Goal: Task Accomplishment & Management: Complete application form

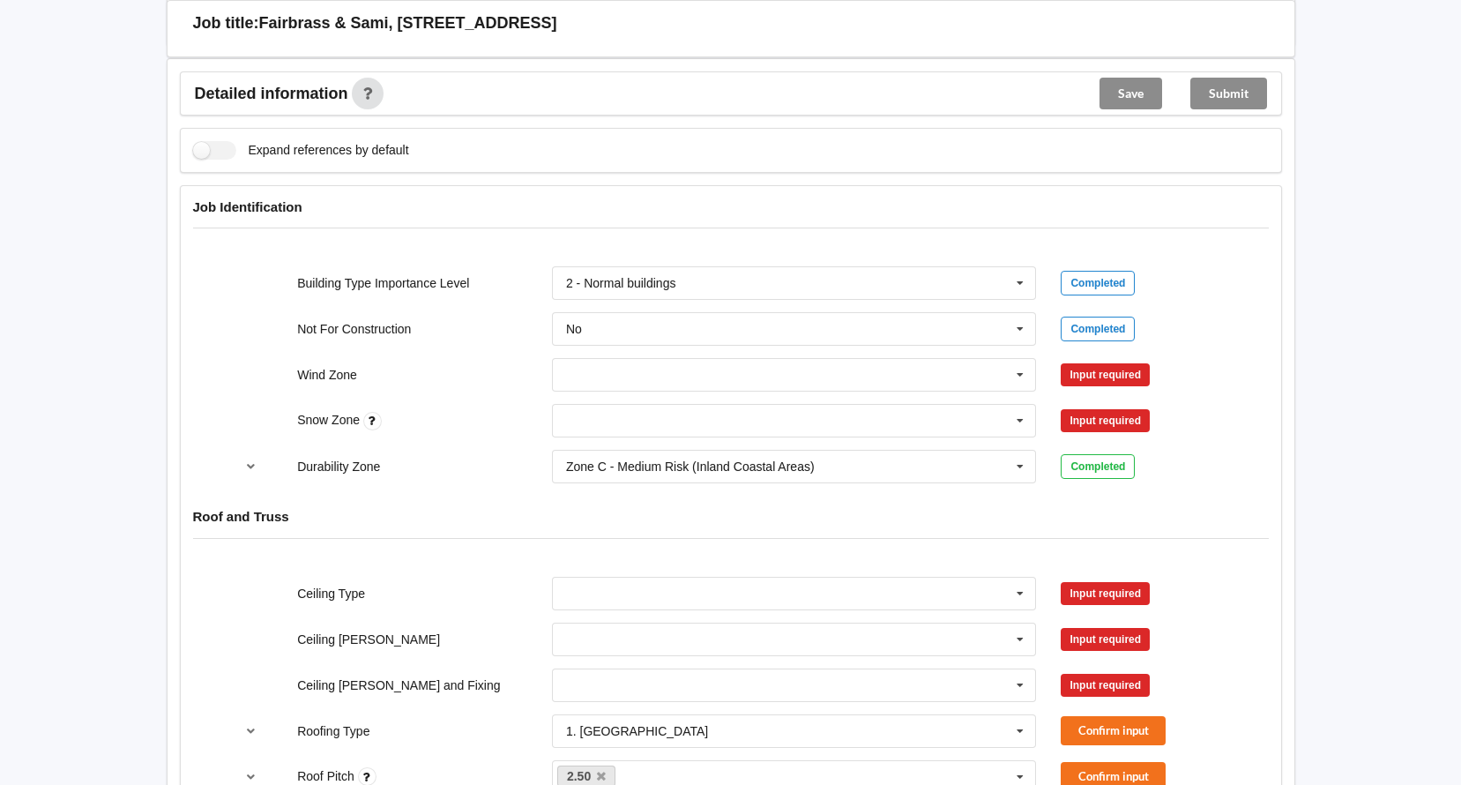
scroll to position [793, 0]
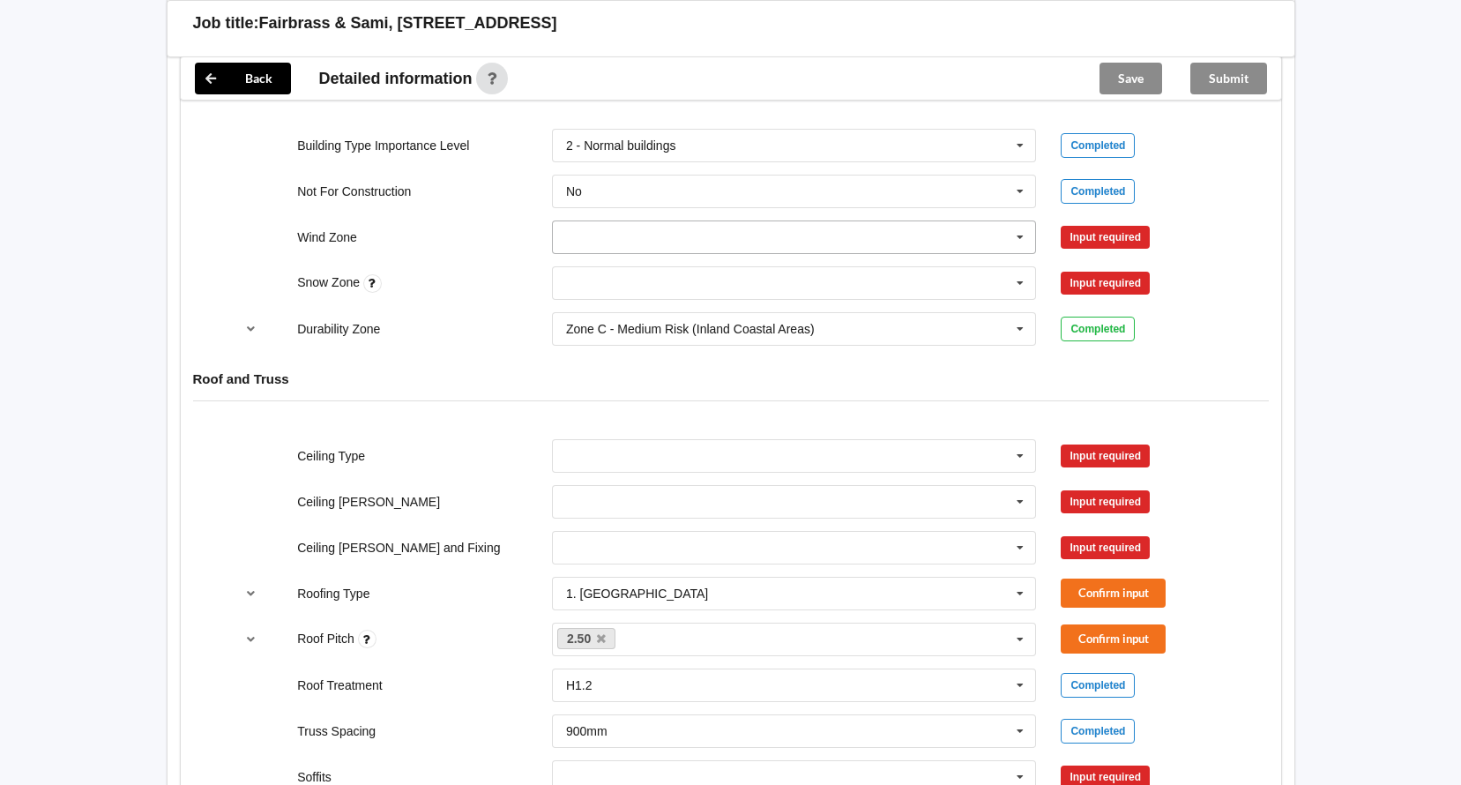
click at [904, 236] on input "text" at bounding box center [795, 237] width 483 height 32
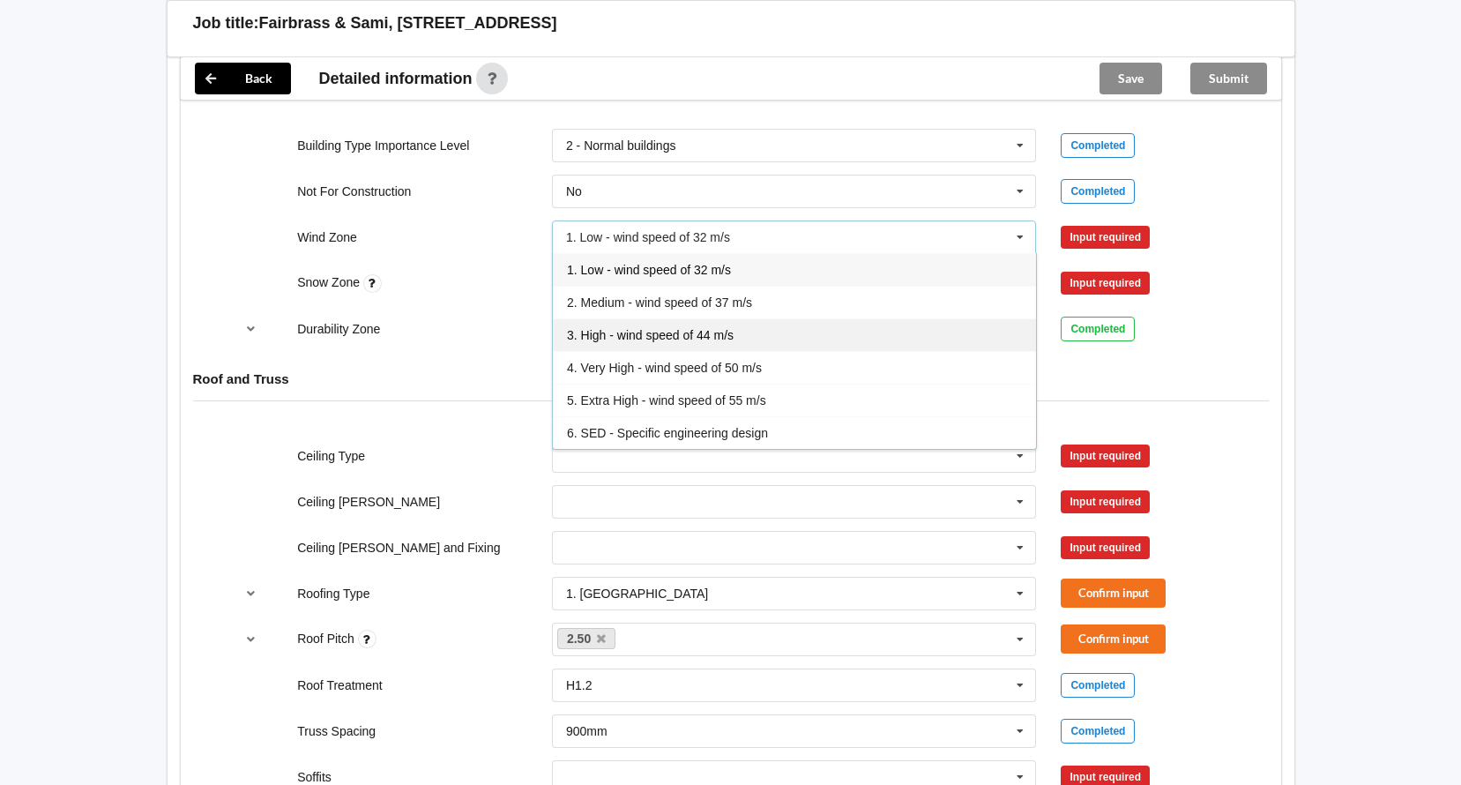
click at [834, 336] on div "3. High - wind speed of 44 m/s" at bounding box center [794, 334] width 483 height 33
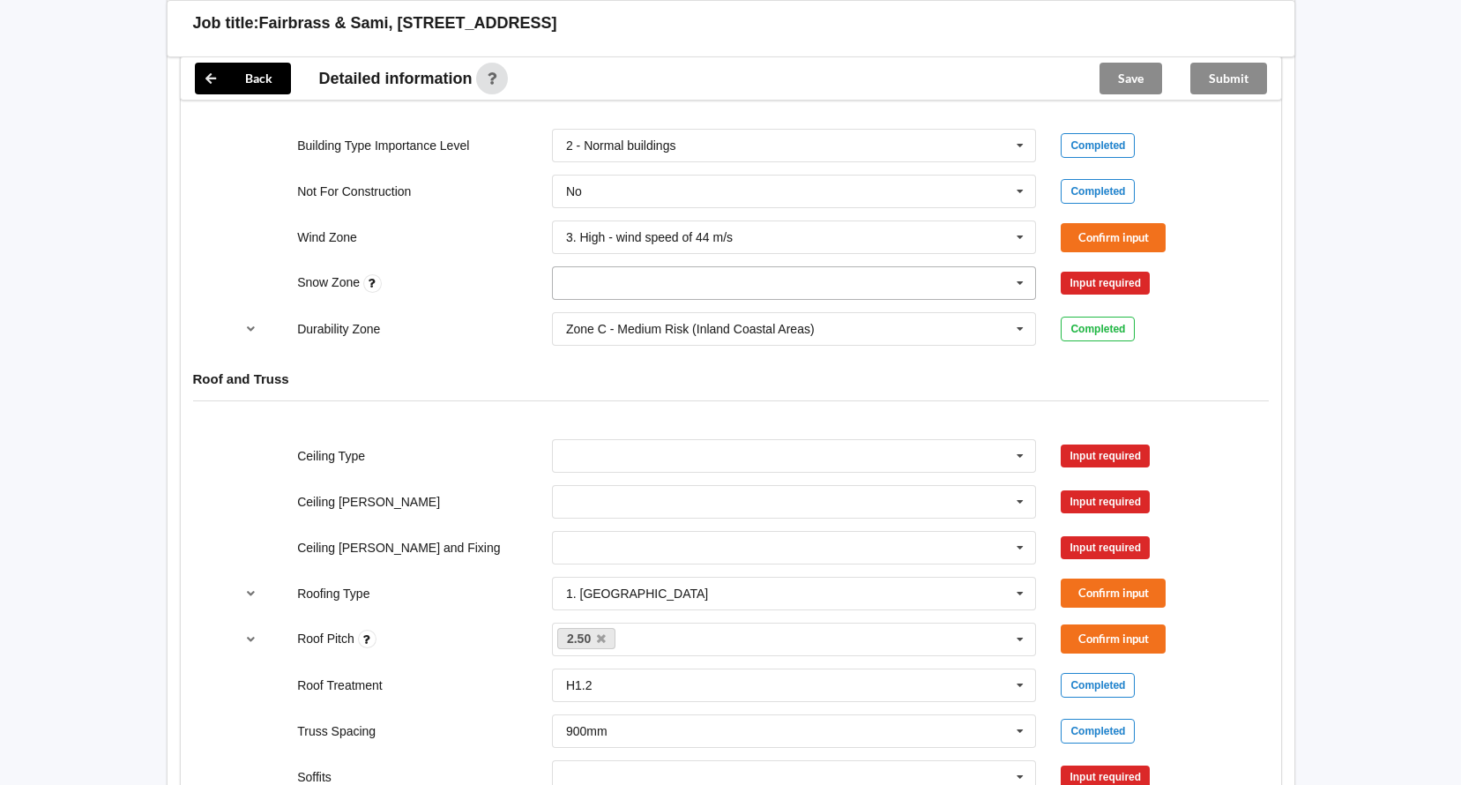
click at [846, 279] on input "text" at bounding box center [795, 283] width 483 height 32
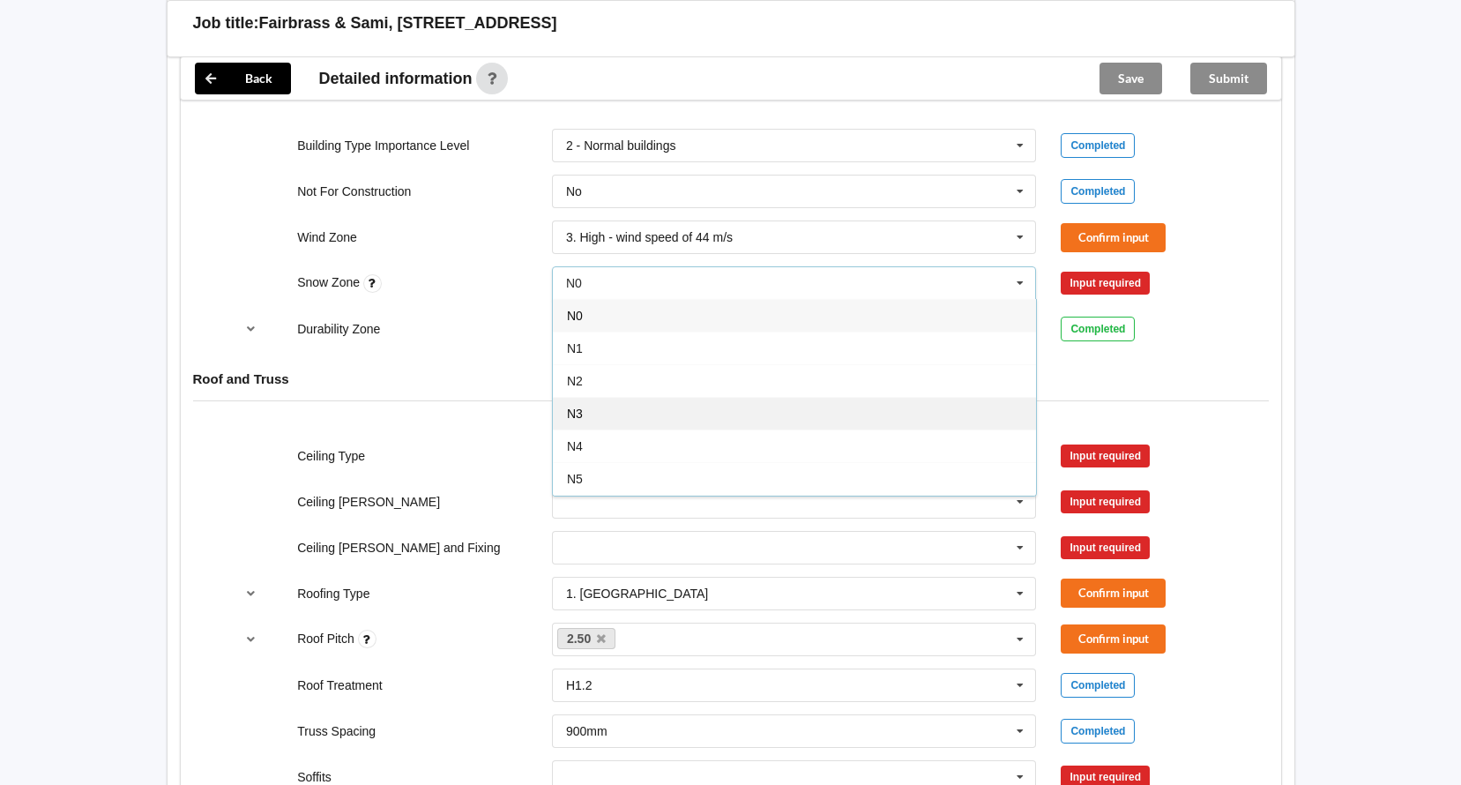
click at [816, 422] on div "N3" at bounding box center [794, 413] width 483 height 33
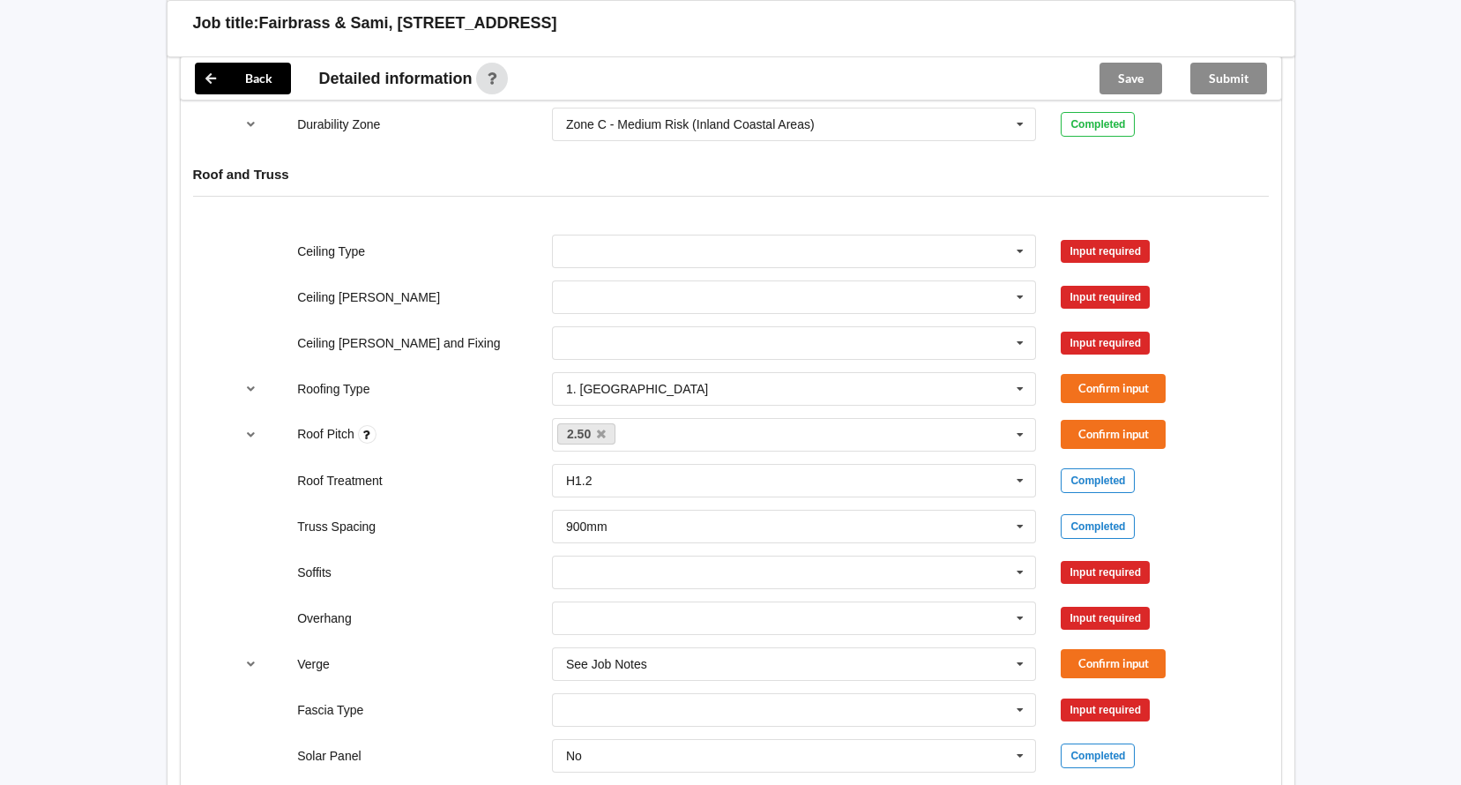
scroll to position [1058, 0]
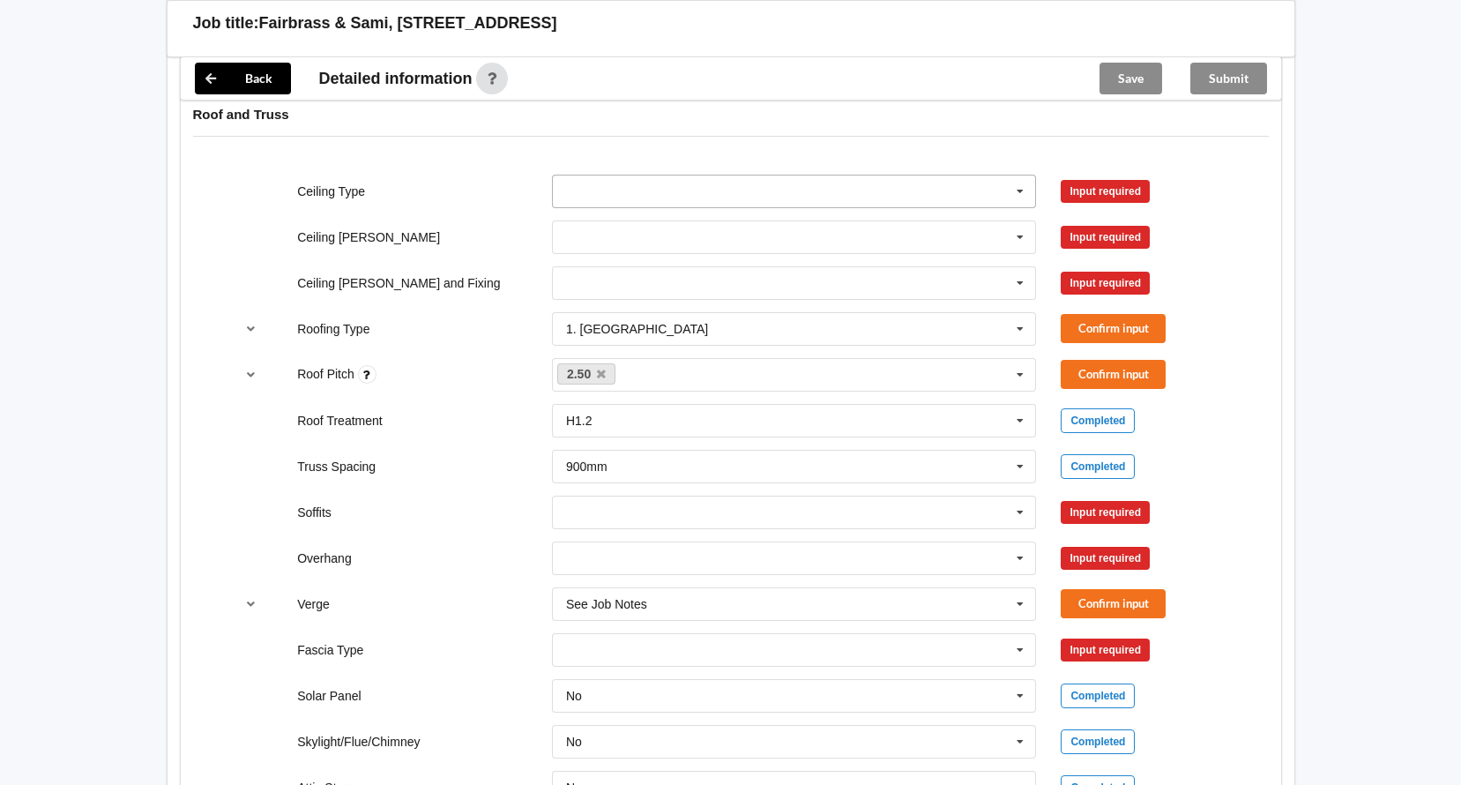
click at [890, 195] on input "text" at bounding box center [795, 191] width 483 height 32
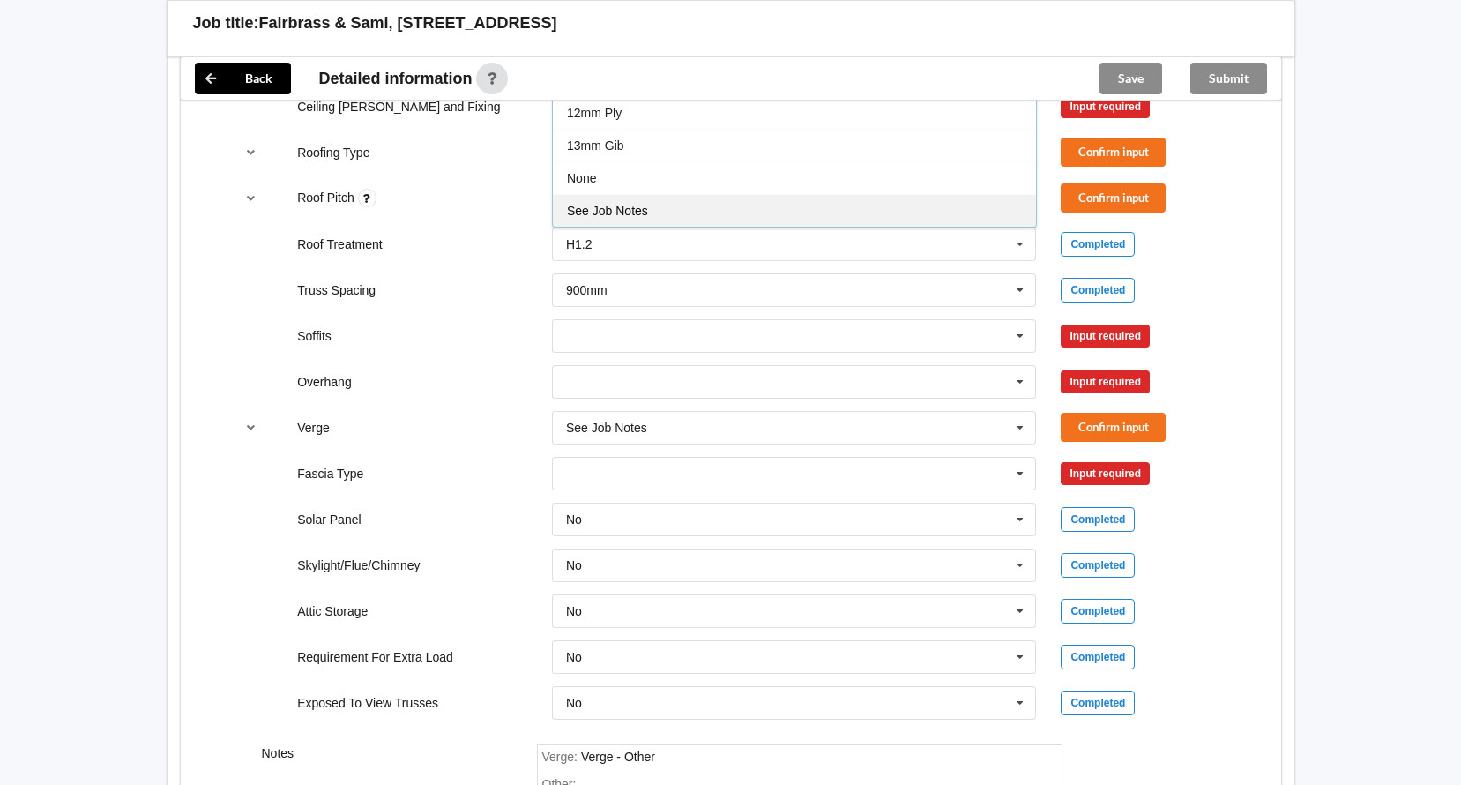
click at [897, 218] on div "See Job Notes" at bounding box center [794, 210] width 483 height 33
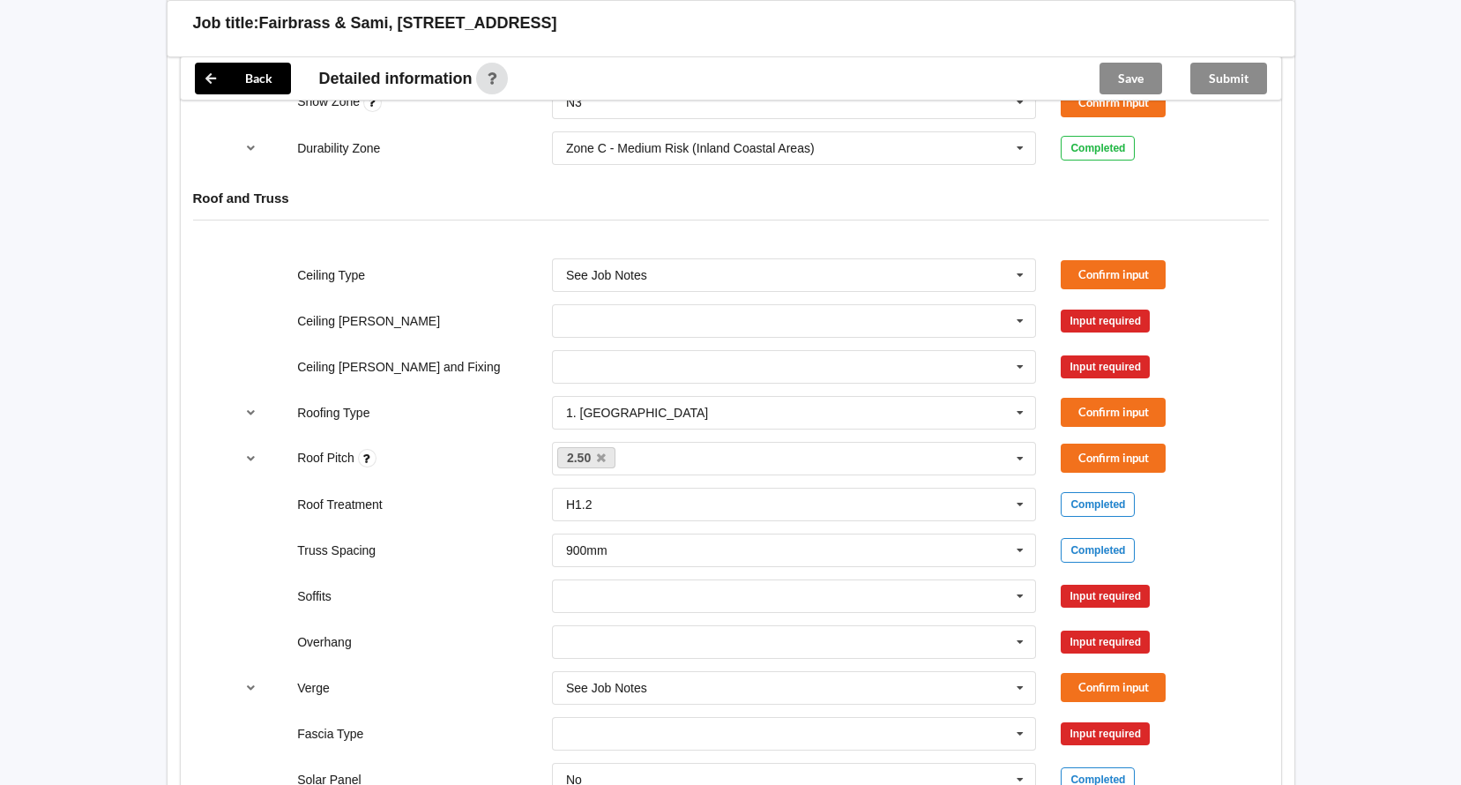
scroll to position [969, 0]
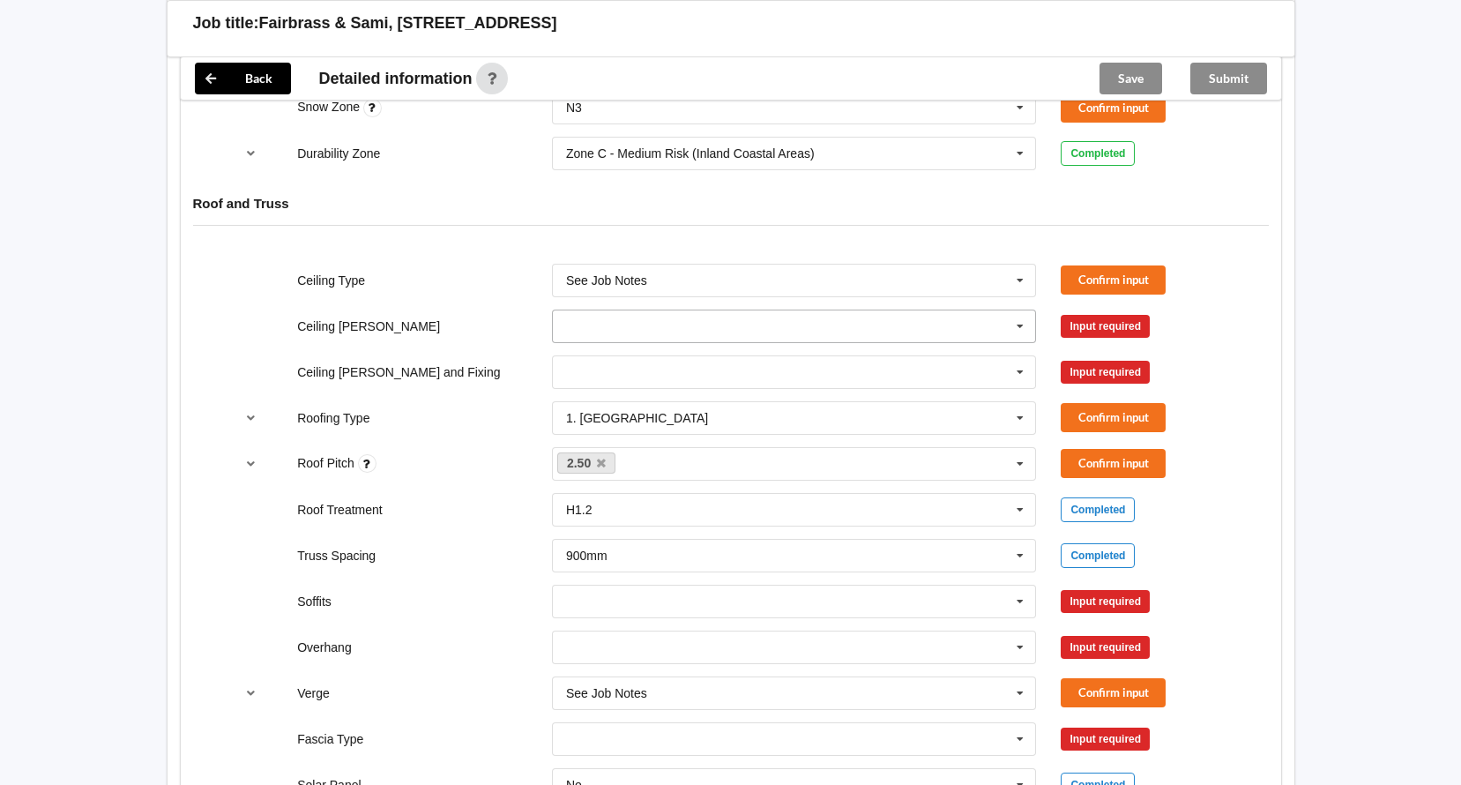
click at [886, 324] on input "text" at bounding box center [795, 326] width 483 height 32
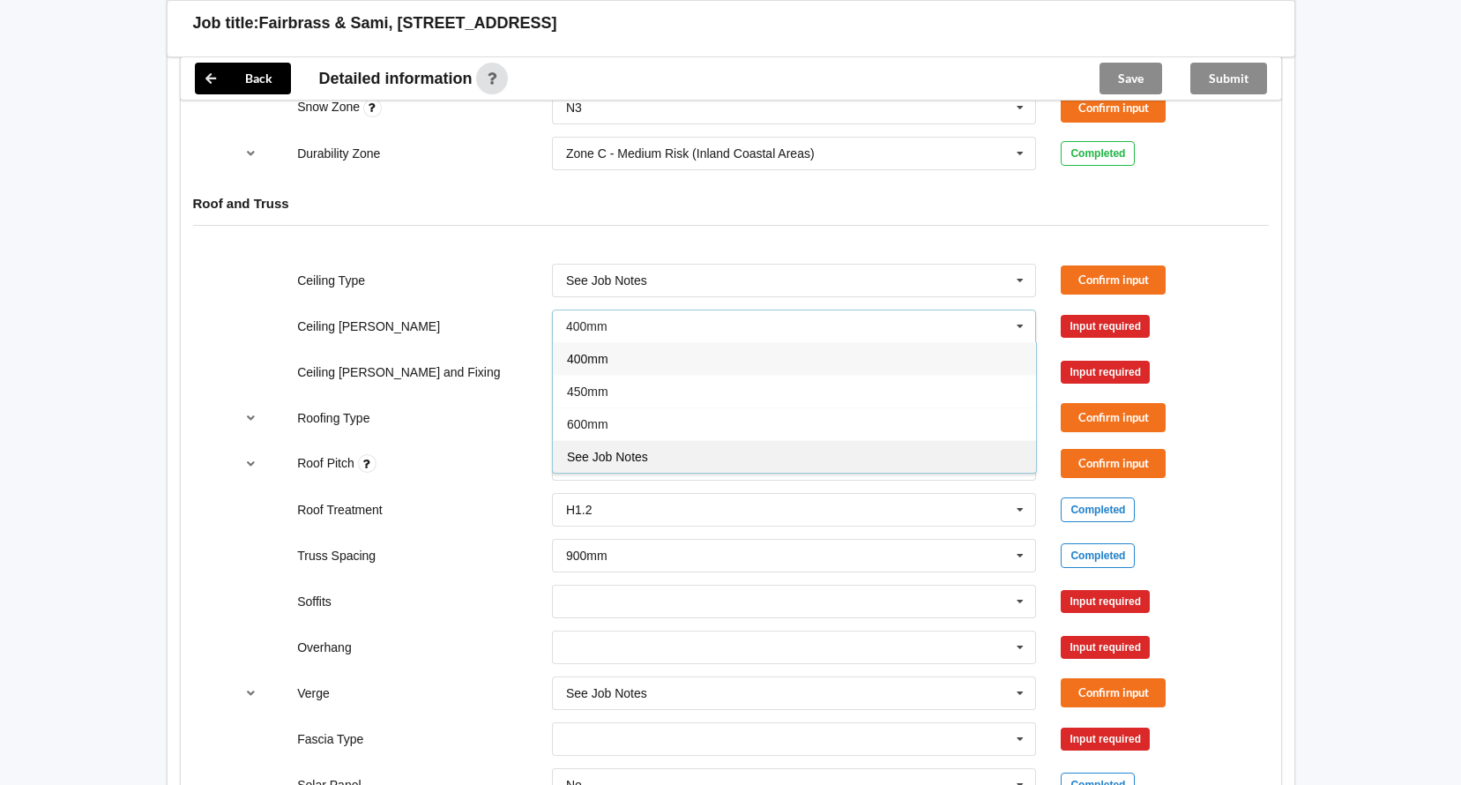
click at [850, 452] on div "See Job Notes" at bounding box center [794, 456] width 483 height 33
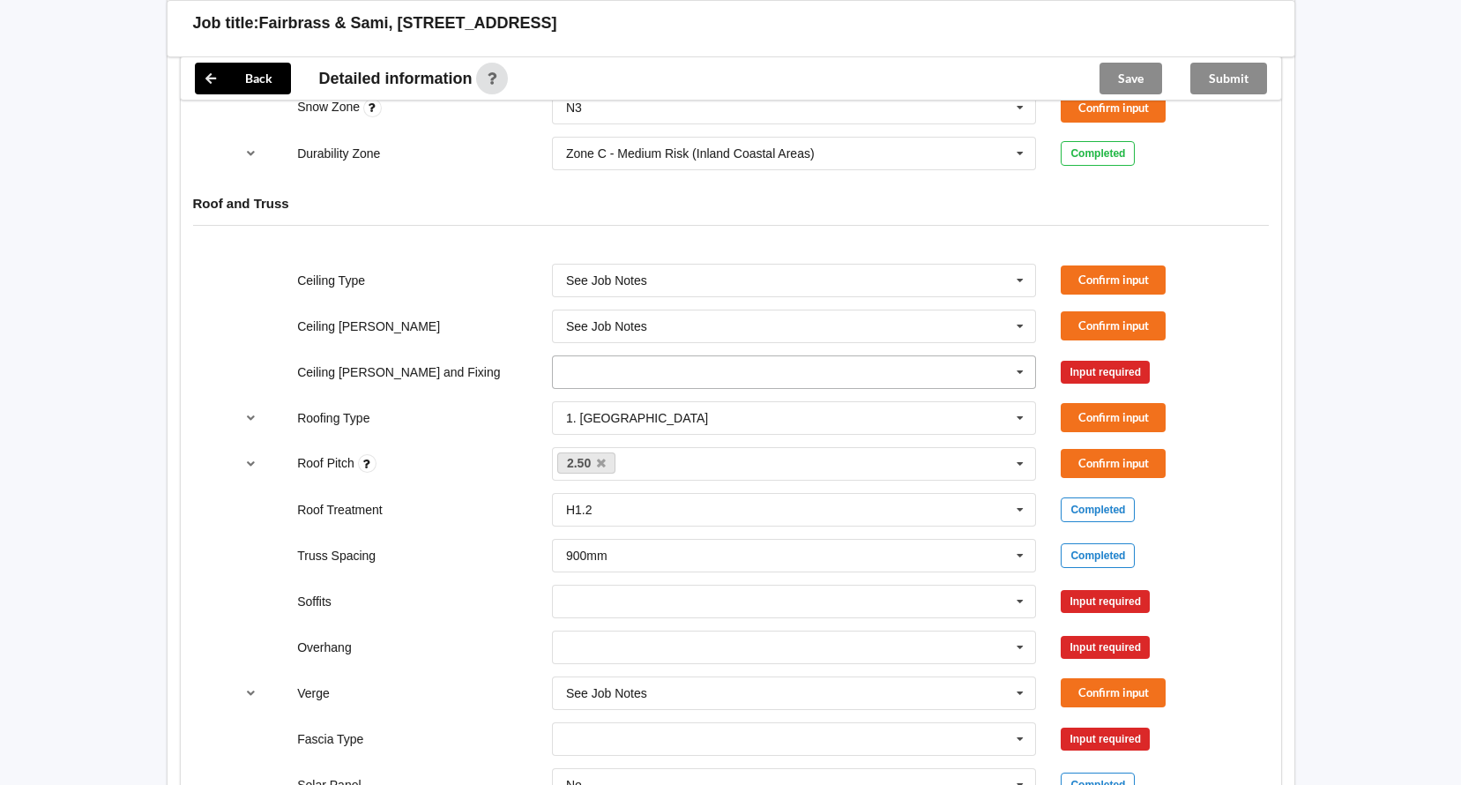
click at [856, 376] on input "text" at bounding box center [795, 372] width 483 height 32
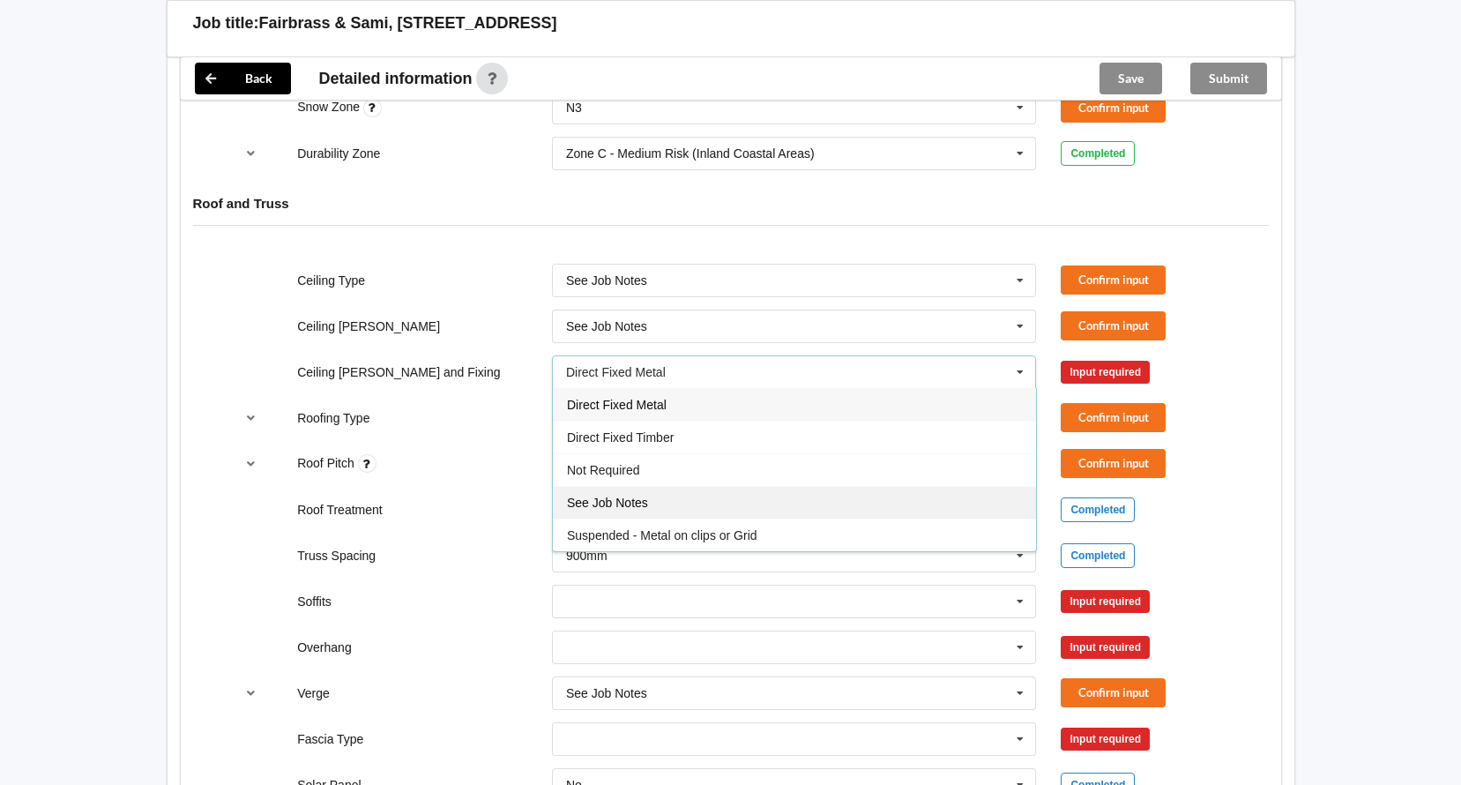
click at [837, 495] on div "See Job Notes" at bounding box center [794, 502] width 483 height 33
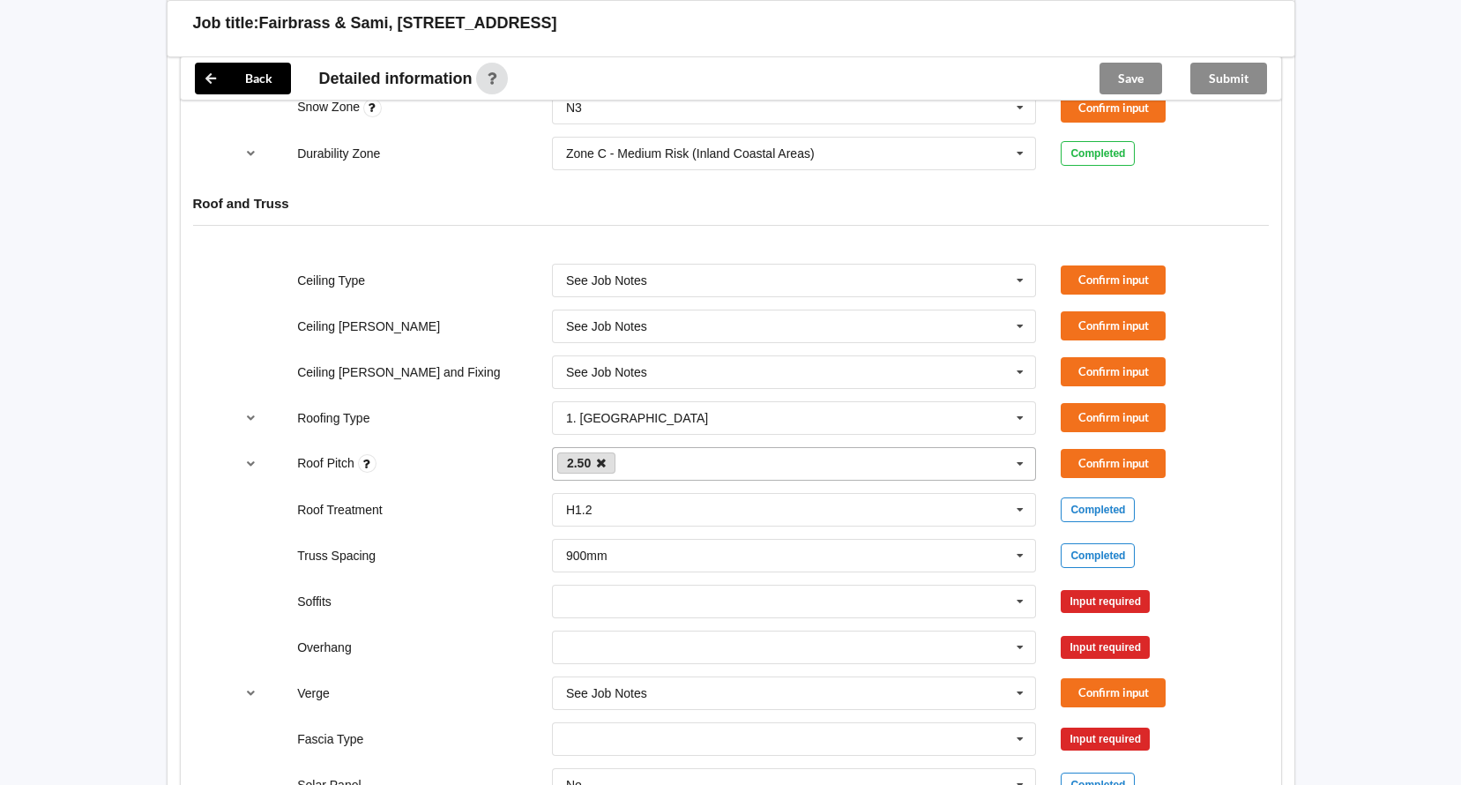
click at [601, 464] on icon at bounding box center [601, 463] width 9 height 11
click at [636, 466] on div "2.50 None" at bounding box center [794, 464] width 485 height 34
type input "22.5"
click at [813, 468] on div "22.5 22.5 2.50 None" at bounding box center [794, 464] width 485 height 34
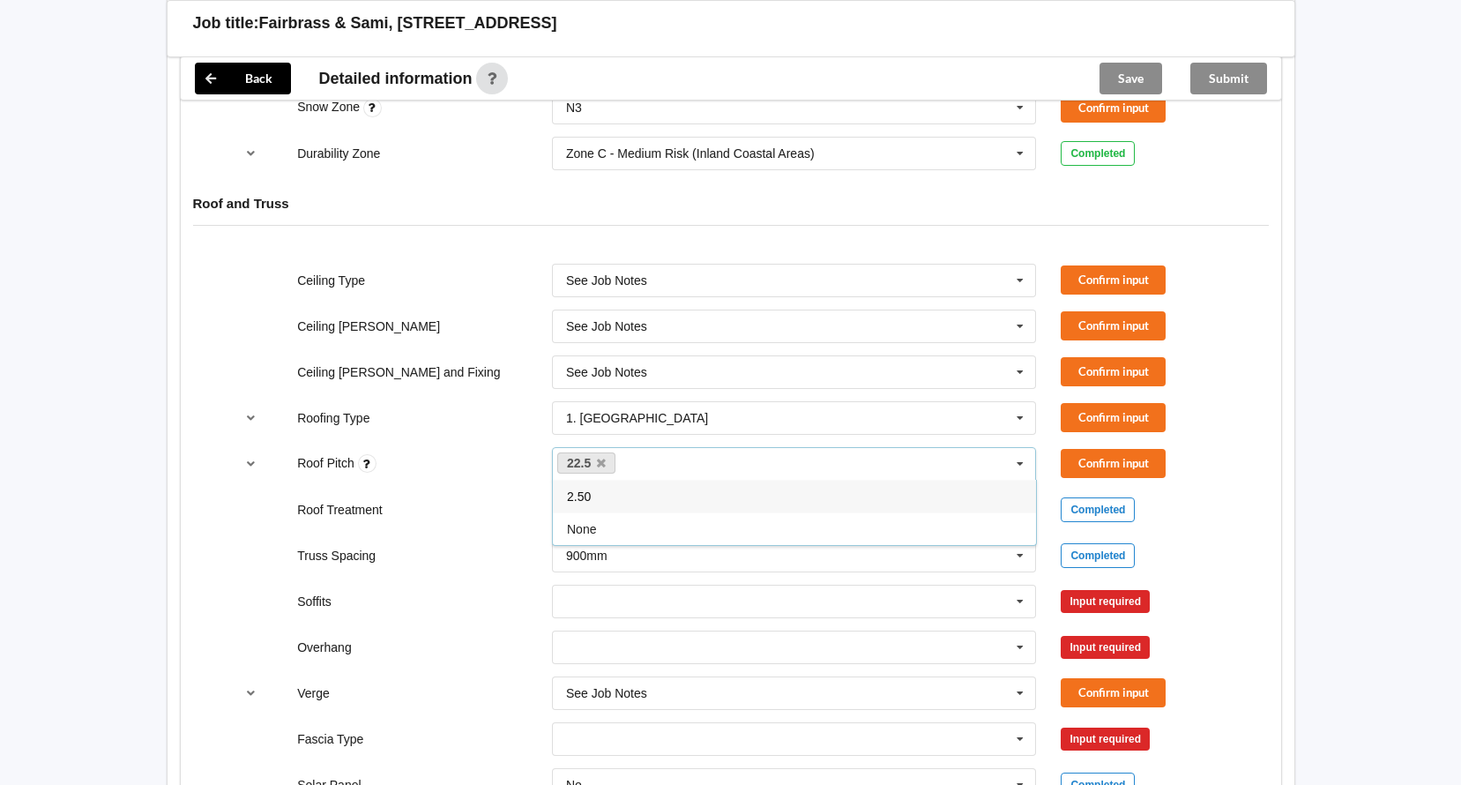
click at [1243, 500] on div "Ceiling Type See Job Notes 10mm Gib 12mm MDF 12mm Ply 13mm Gib None See Job Not…" at bounding box center [731, 624] width 1100 height 746
click at [1121, 272] on button "Confirm input" at bounding box center [1113, 279] width 105 height 29
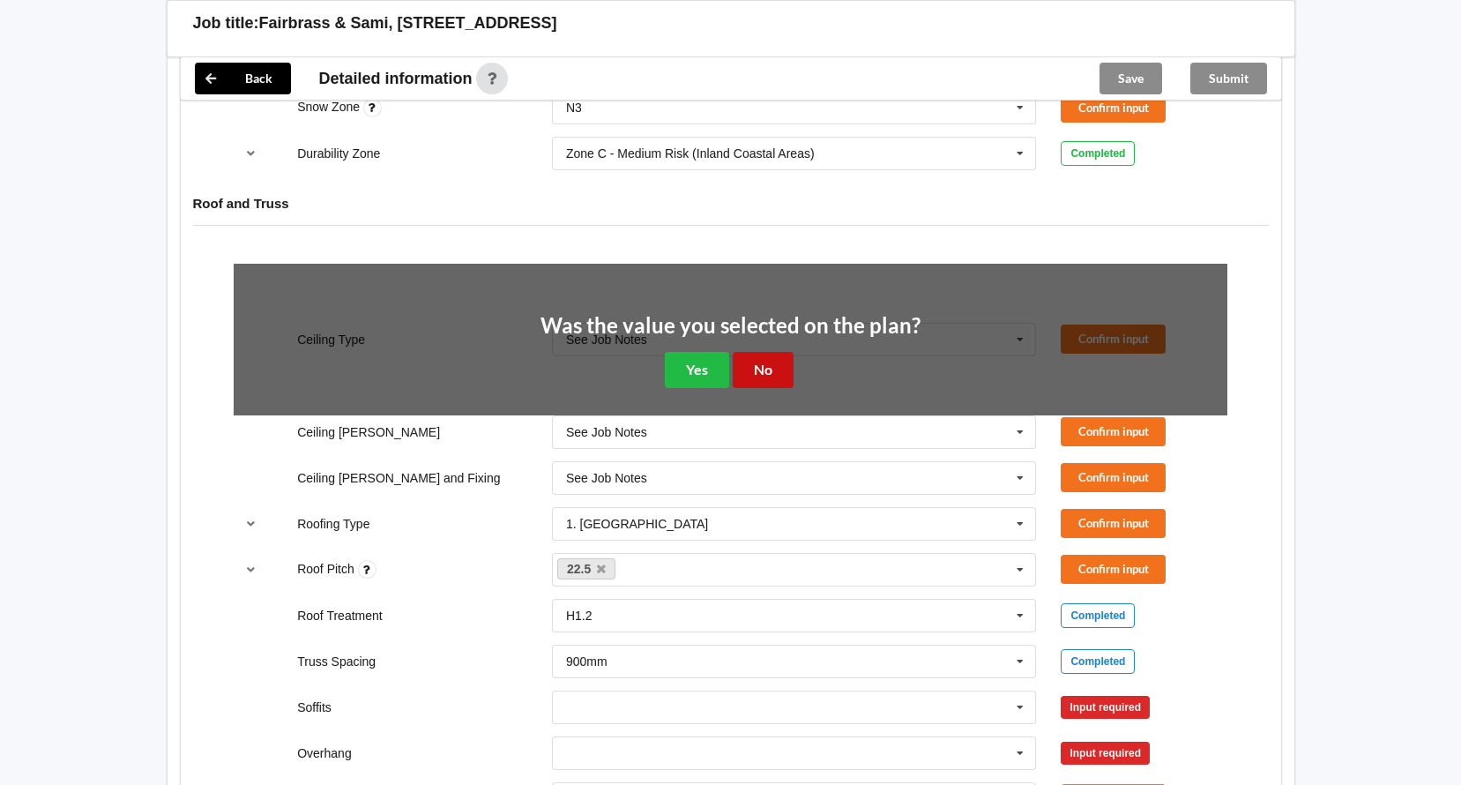
click at [751, 364] on button "No" at bounding box center [763, 370] width 61 height 36
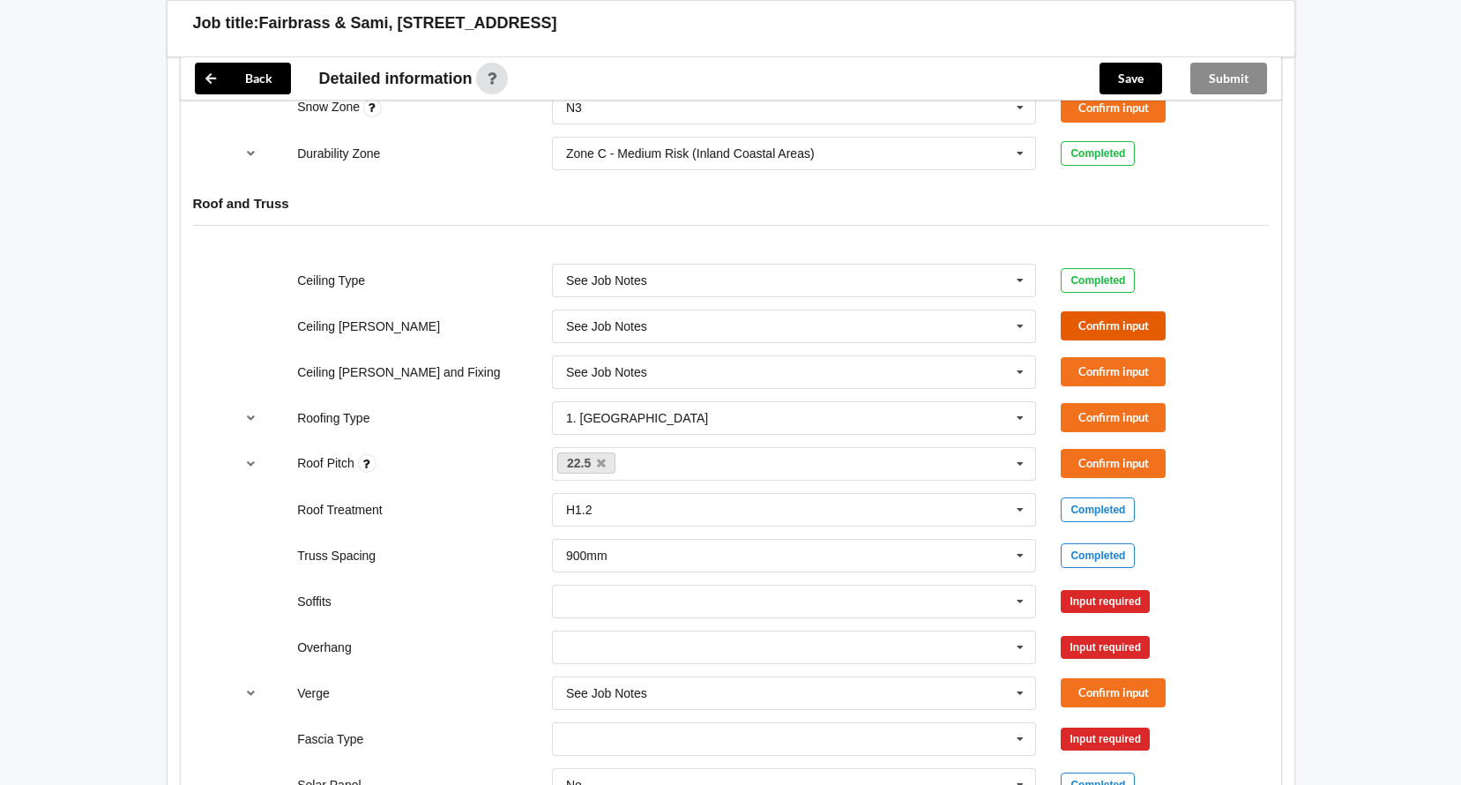
click at [1094, 323] on button "Confirm input" at bounding box center [1113, 325] width 105 height 29
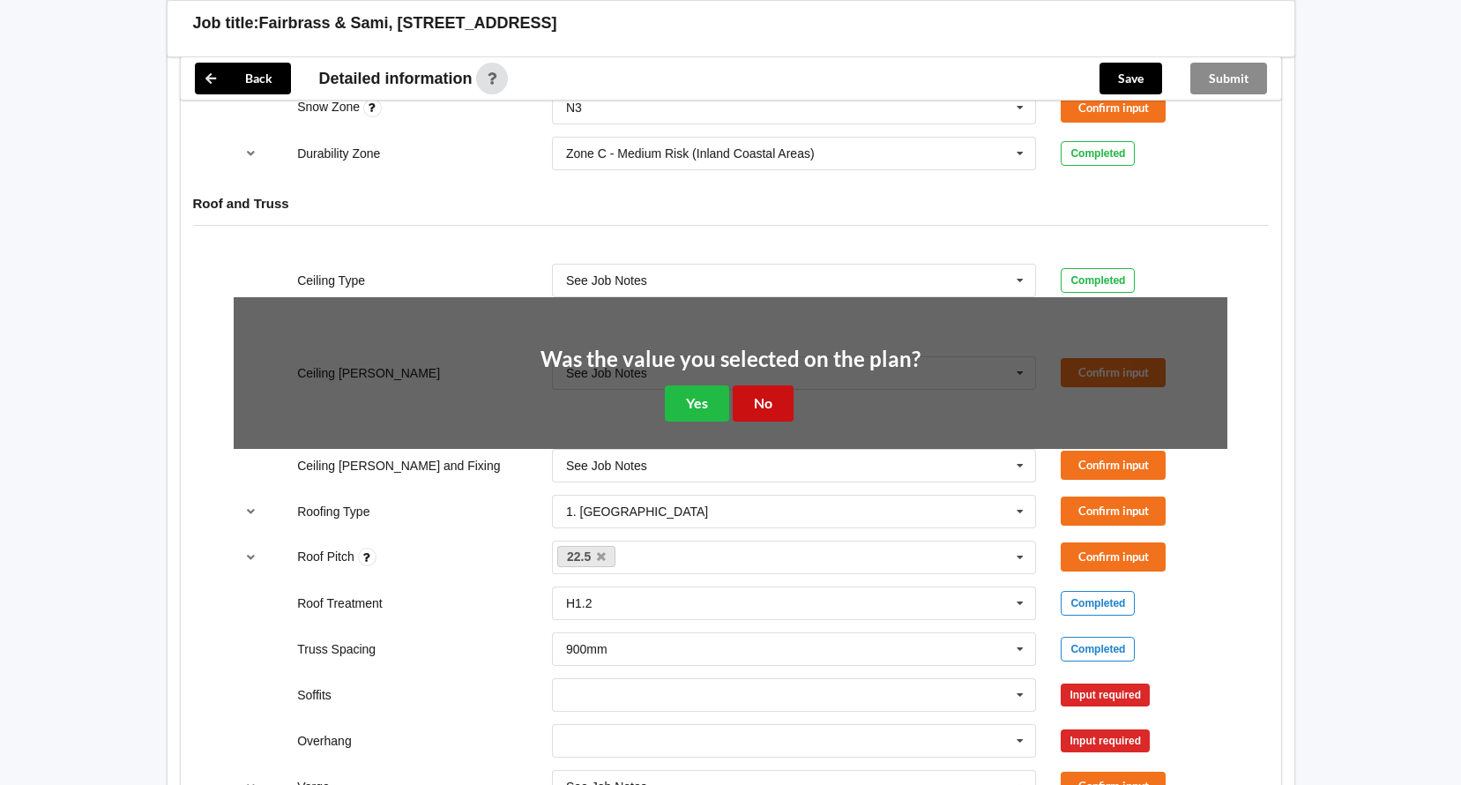
click at [748, 400] on button "No" at bounding box center [763, 403] width 61 height 36
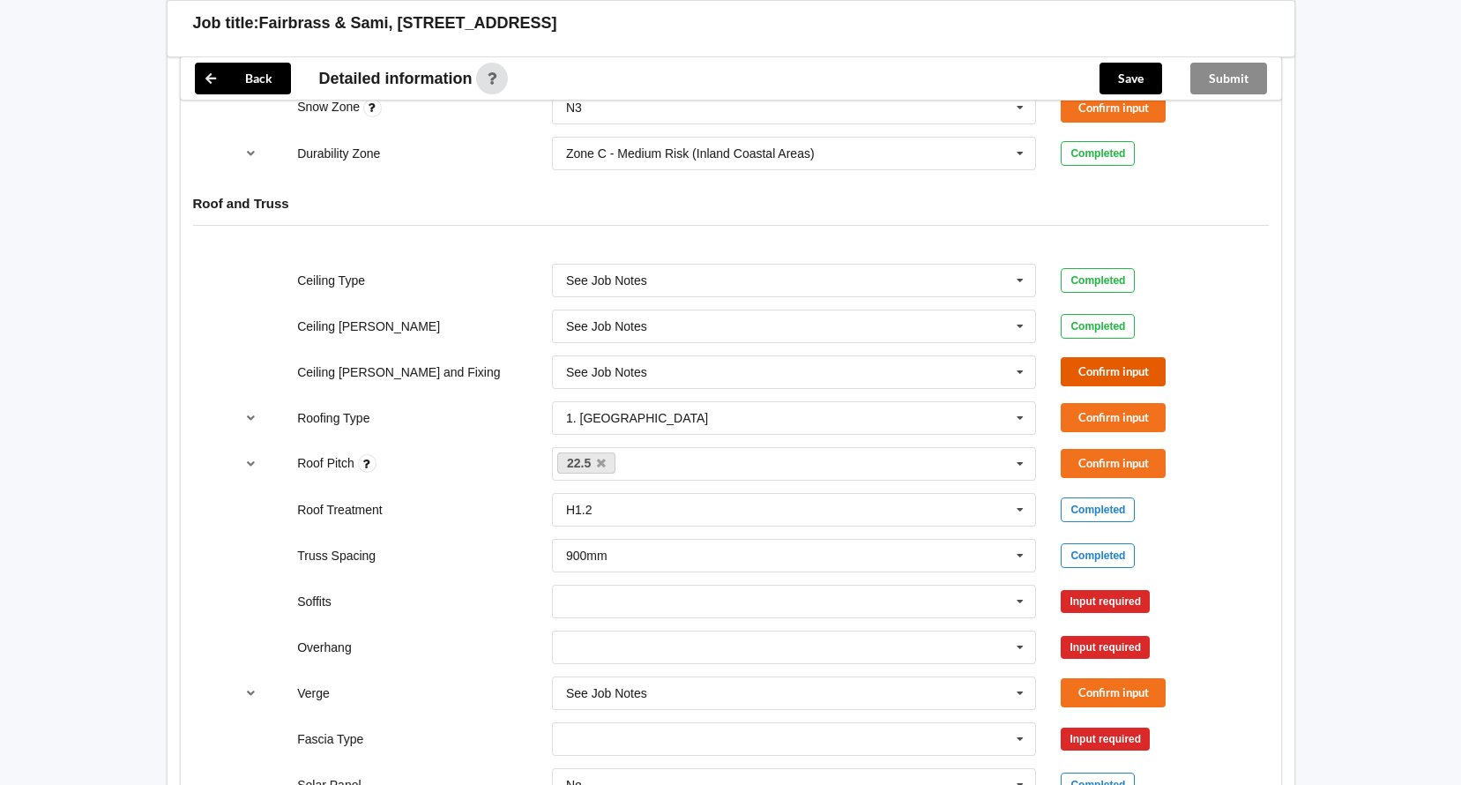
click at [1078, 370] on button "Confirm input" at bounding box center [1113, 371] width 105 height 29
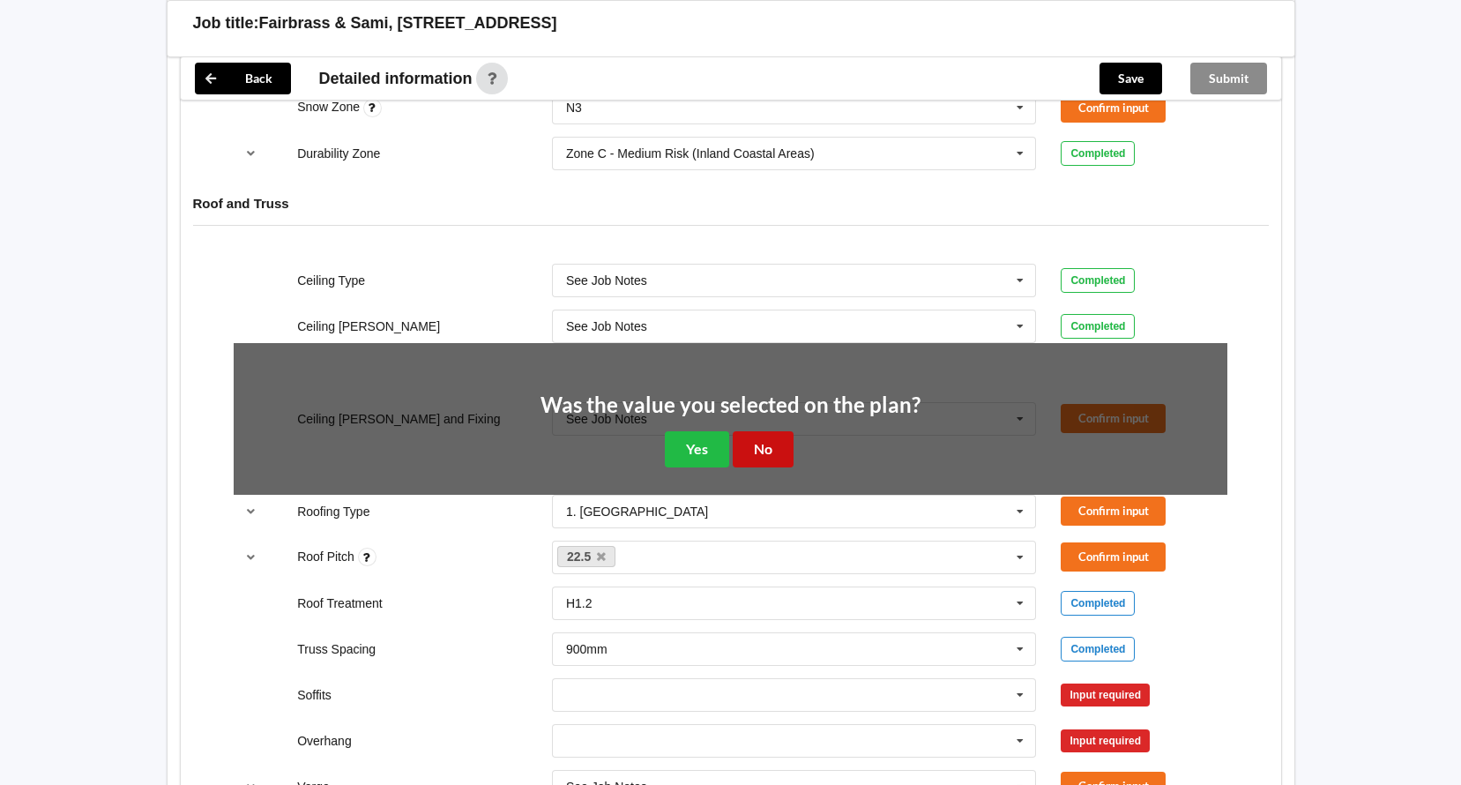
click at [762, 445] on button "No" at bounding box center [763, 449] width 61 height 36
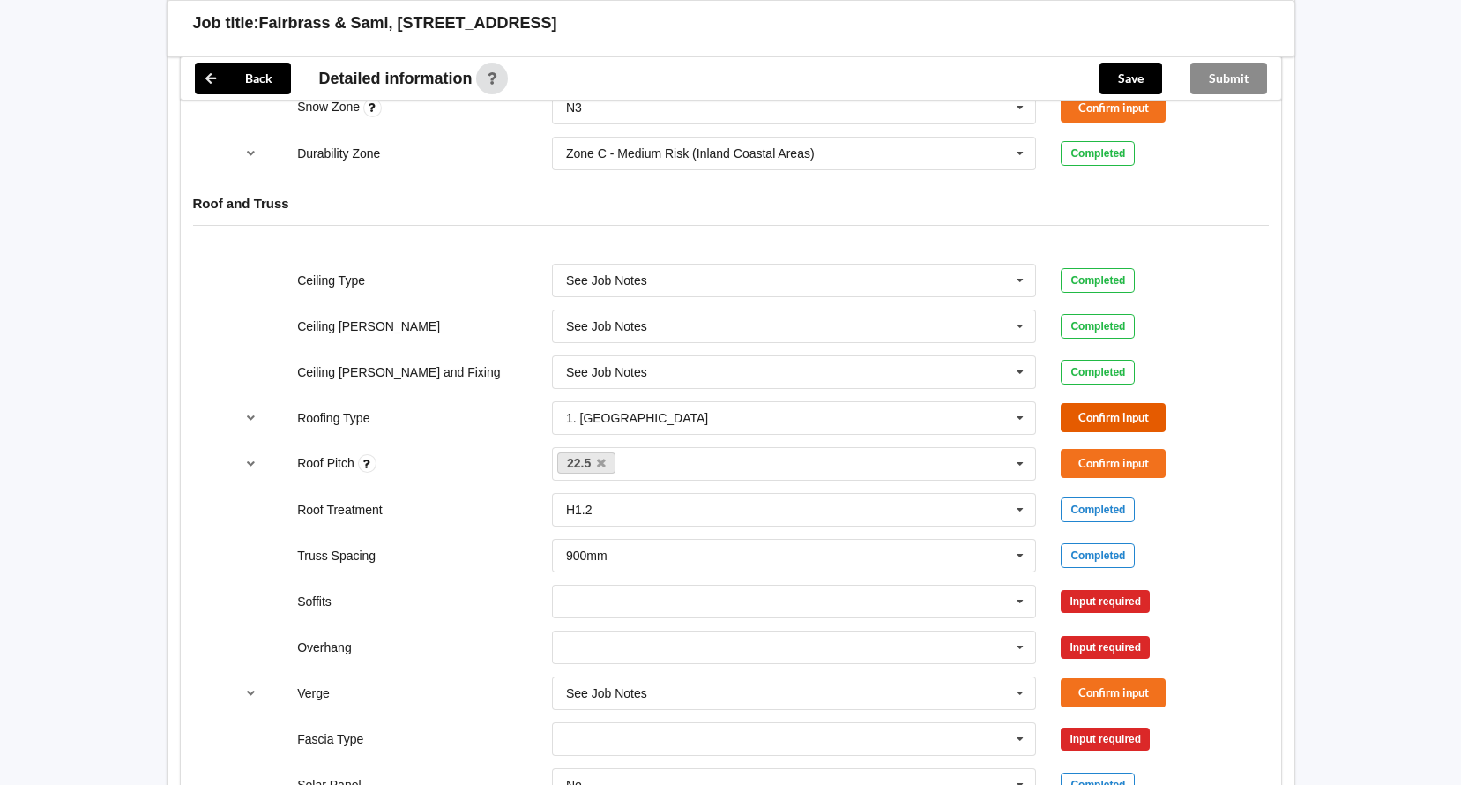
click at [1135, 412] on button "Confirm input" at bounding box center [1113, 417] width 105 height 29
click at [1106, 458] on button "Confirm input" at bounding box center [1113, 463] width 105 height 29
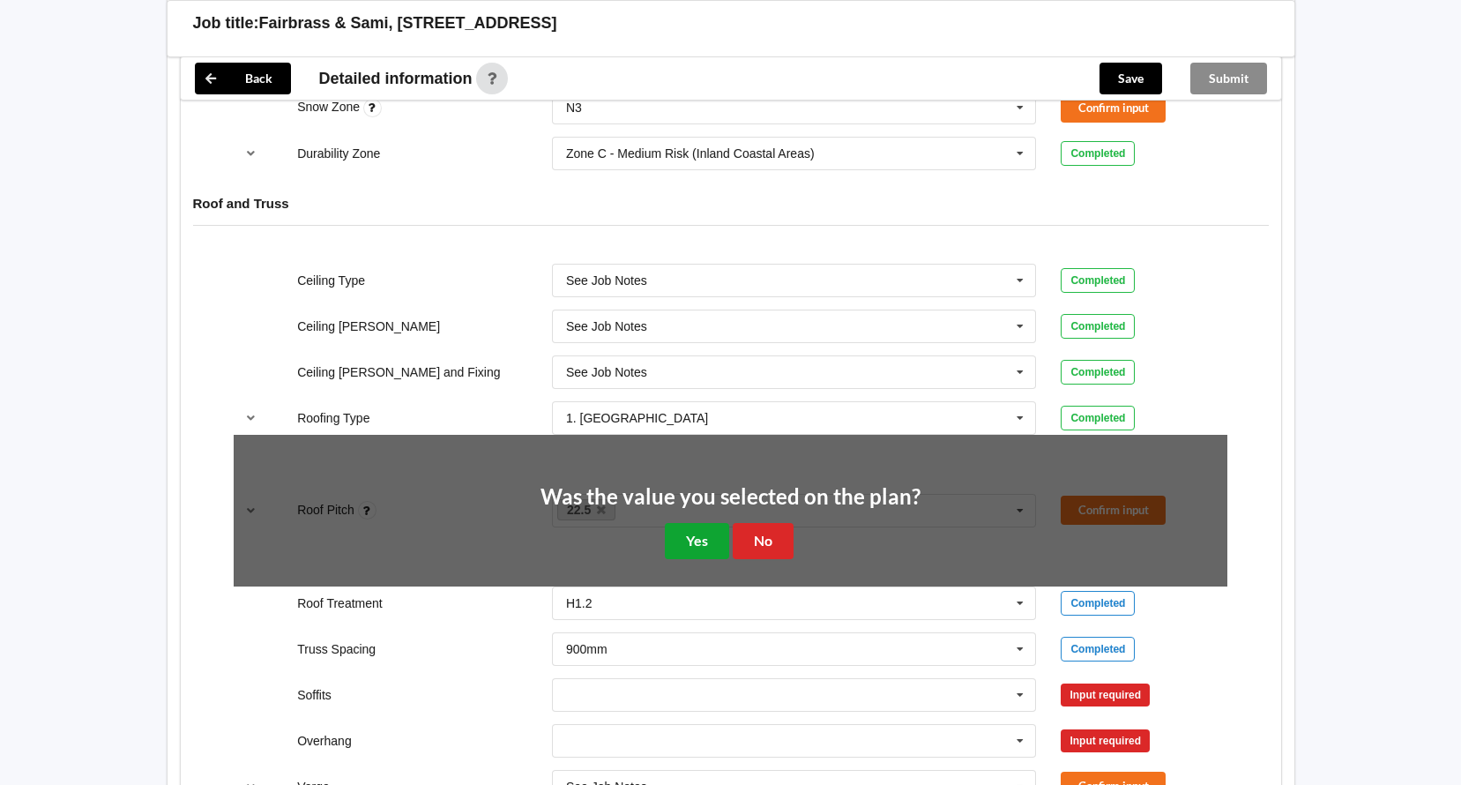
click at [692, 540] on button "Yes" at bounding box center [697, 541] width 64 height 36
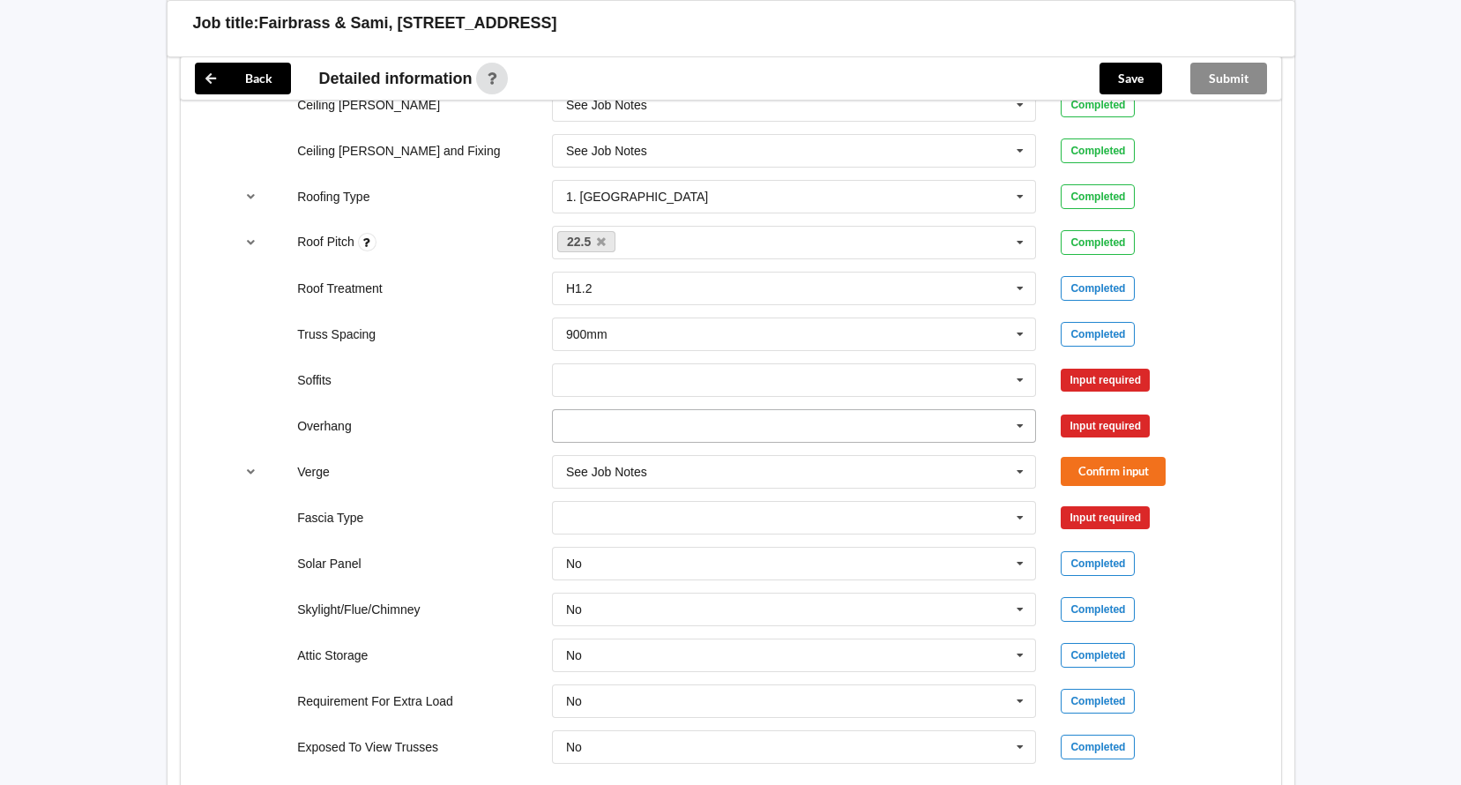
scroll to position [1233, 0]
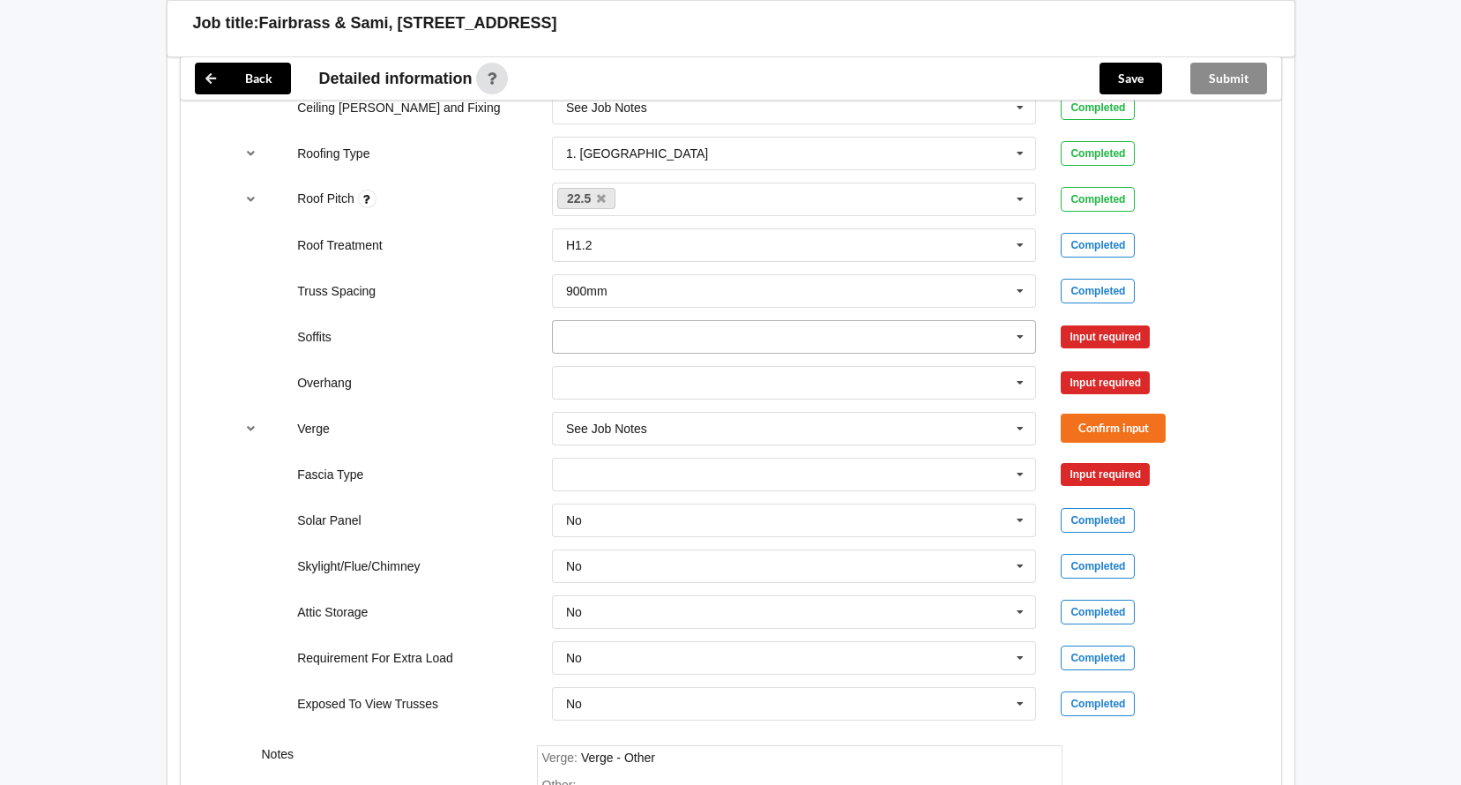
click at [780, 332] on input "text" at bounding box center [795, 337] width 483 height 32
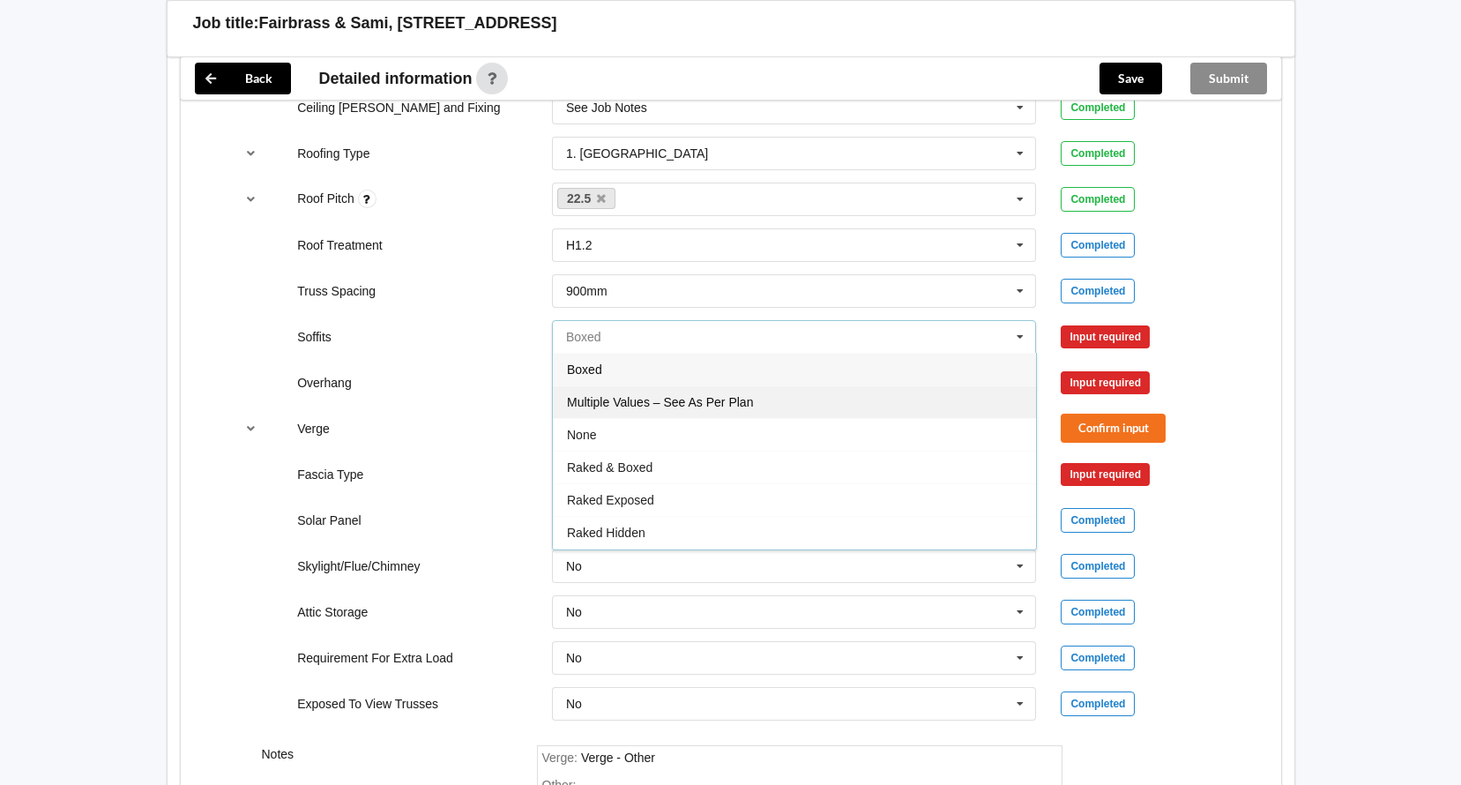
scroll to position [32, 0]
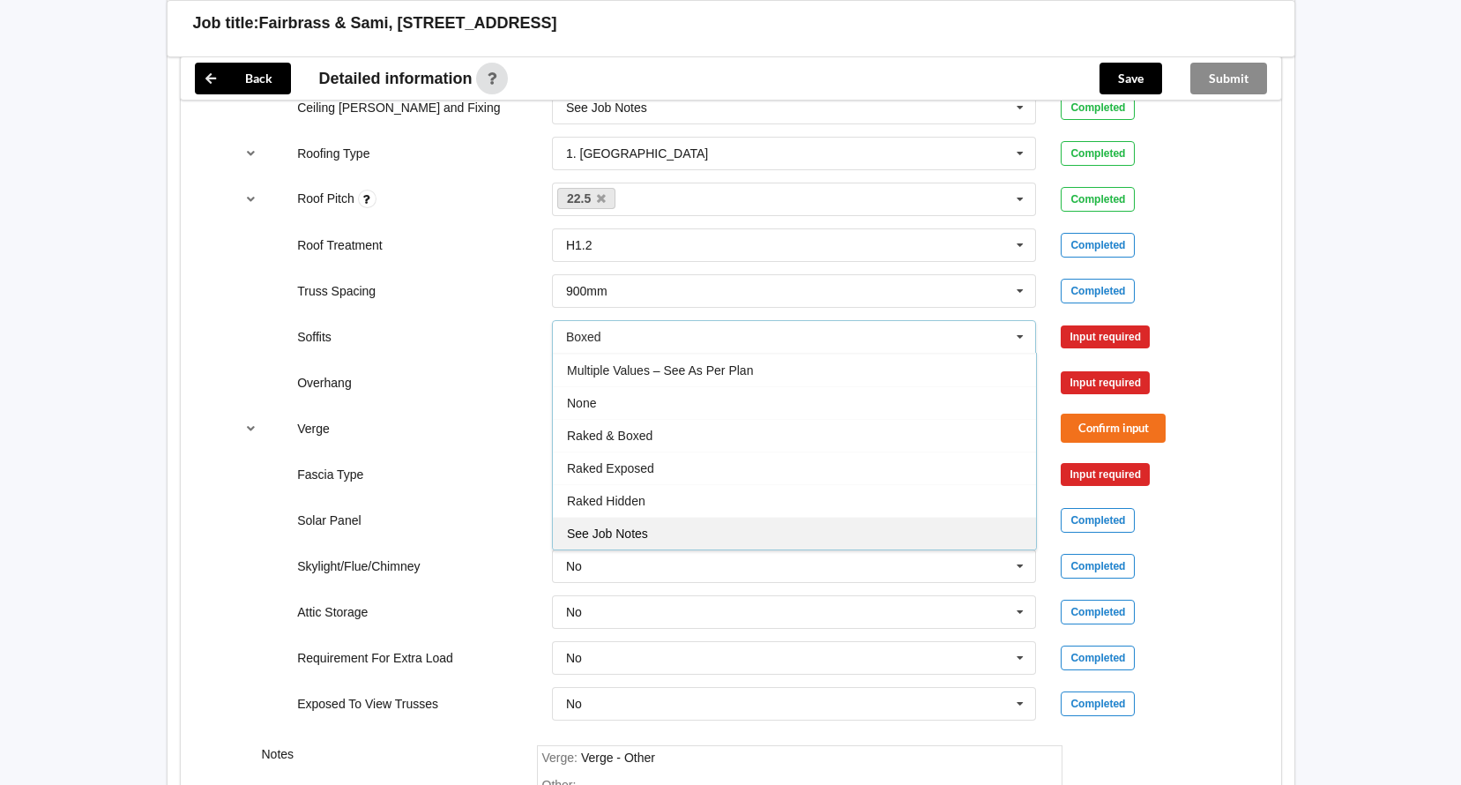
click at [742, 532] on div "See Job Notes" at bounding box center [794, 533] width 483 height 33
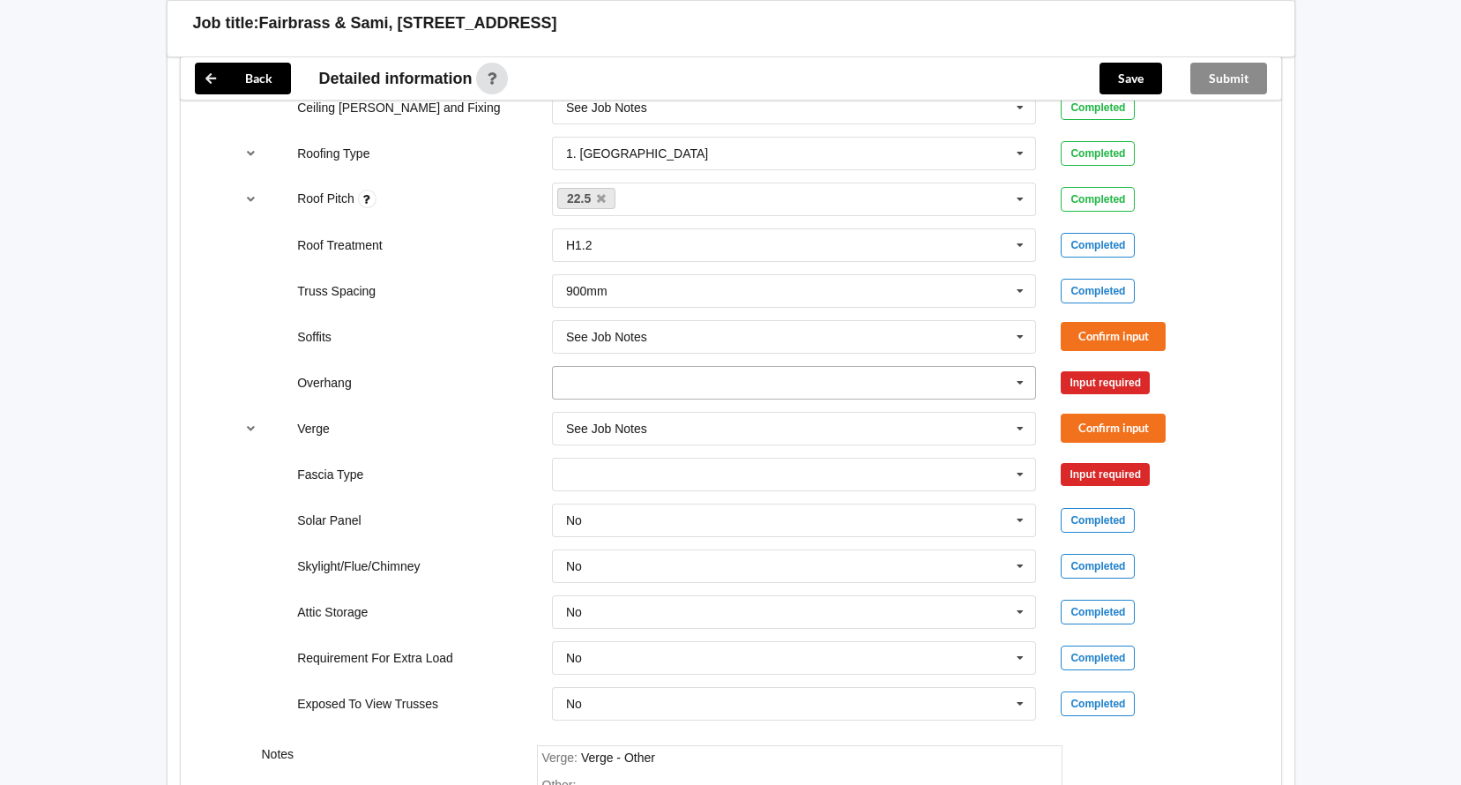
click at [775, 386] on input "text" at bounding box center [795, 383] width 483 height 32
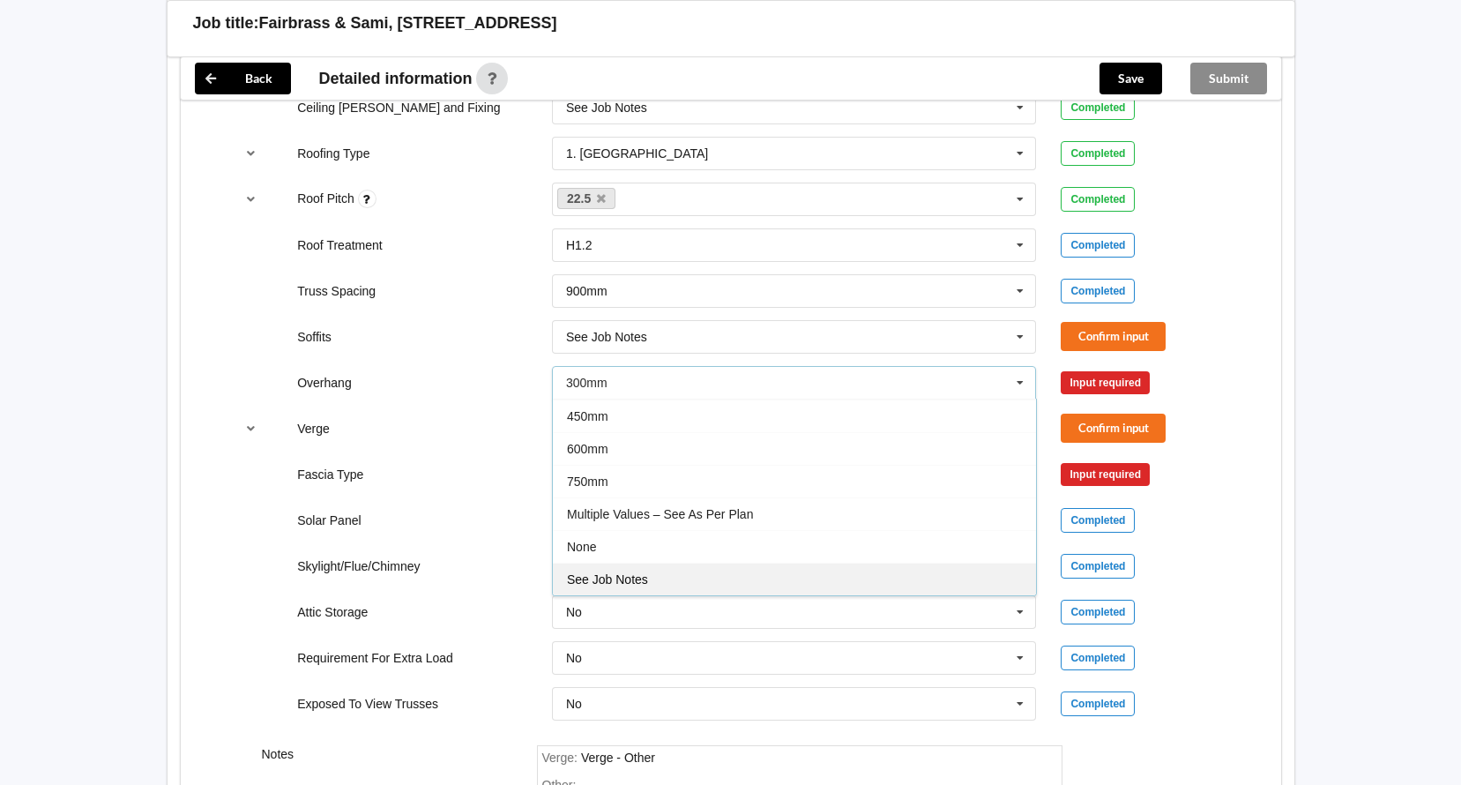
click at [749, 570] on div "See Job Notes" at bounding box center [794, 578] width 483 height 33
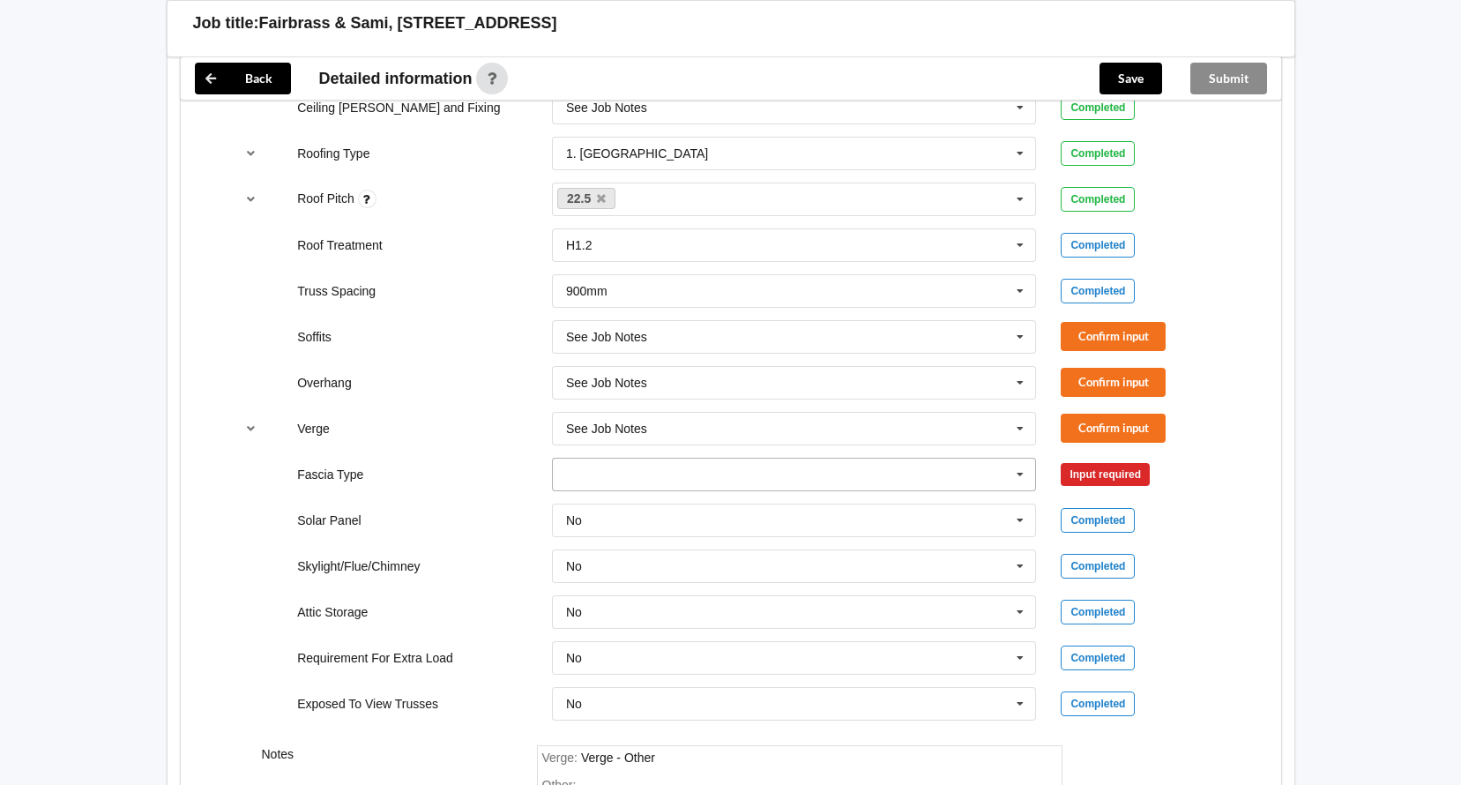
click at [966, 478] on input "text" at bounding box center [795, 474] width 483 height 32
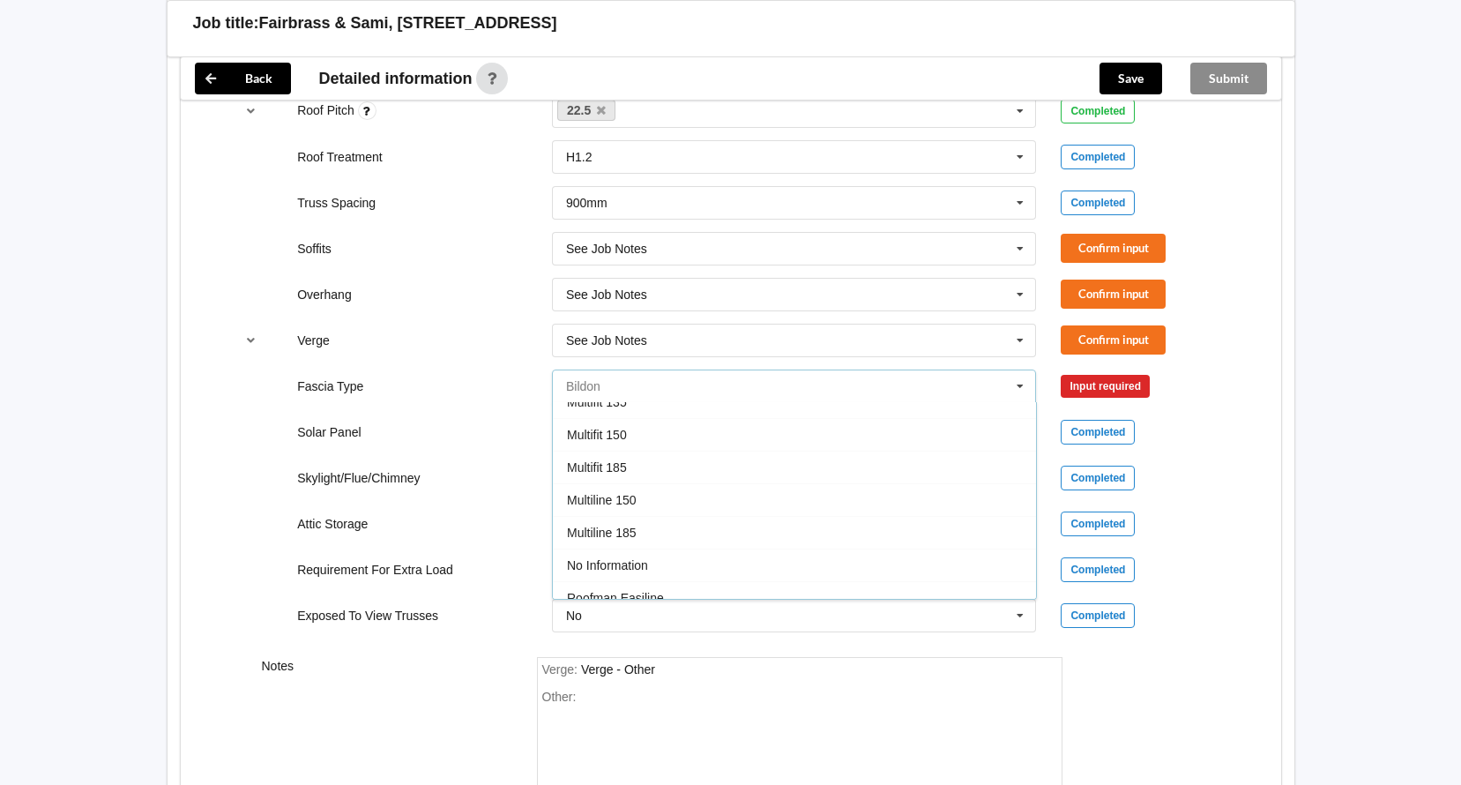
scroll to position [529, 0]
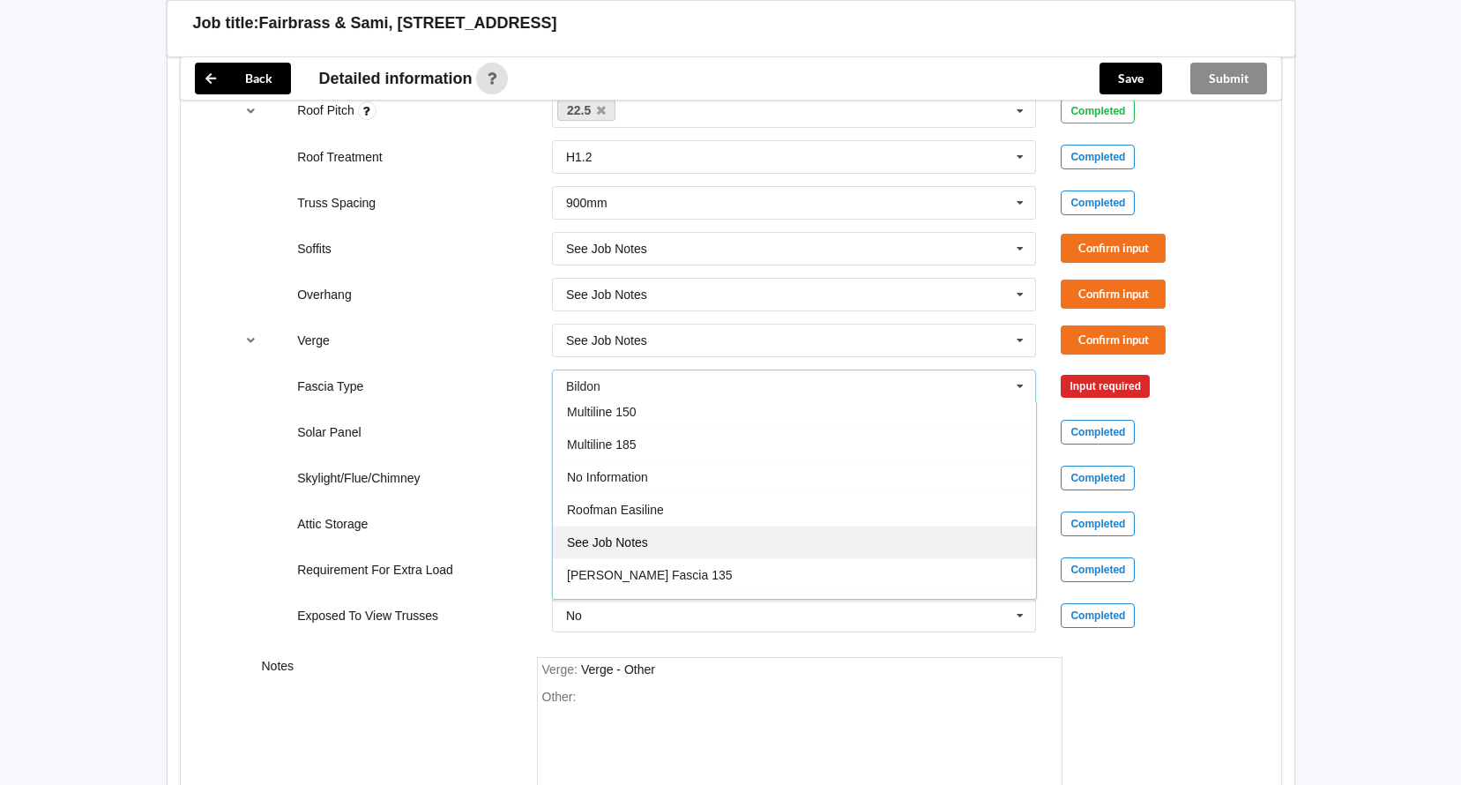
click at [849, 532] on div "See Job Notes" at bounding box center [794, 541] width 483 height 33
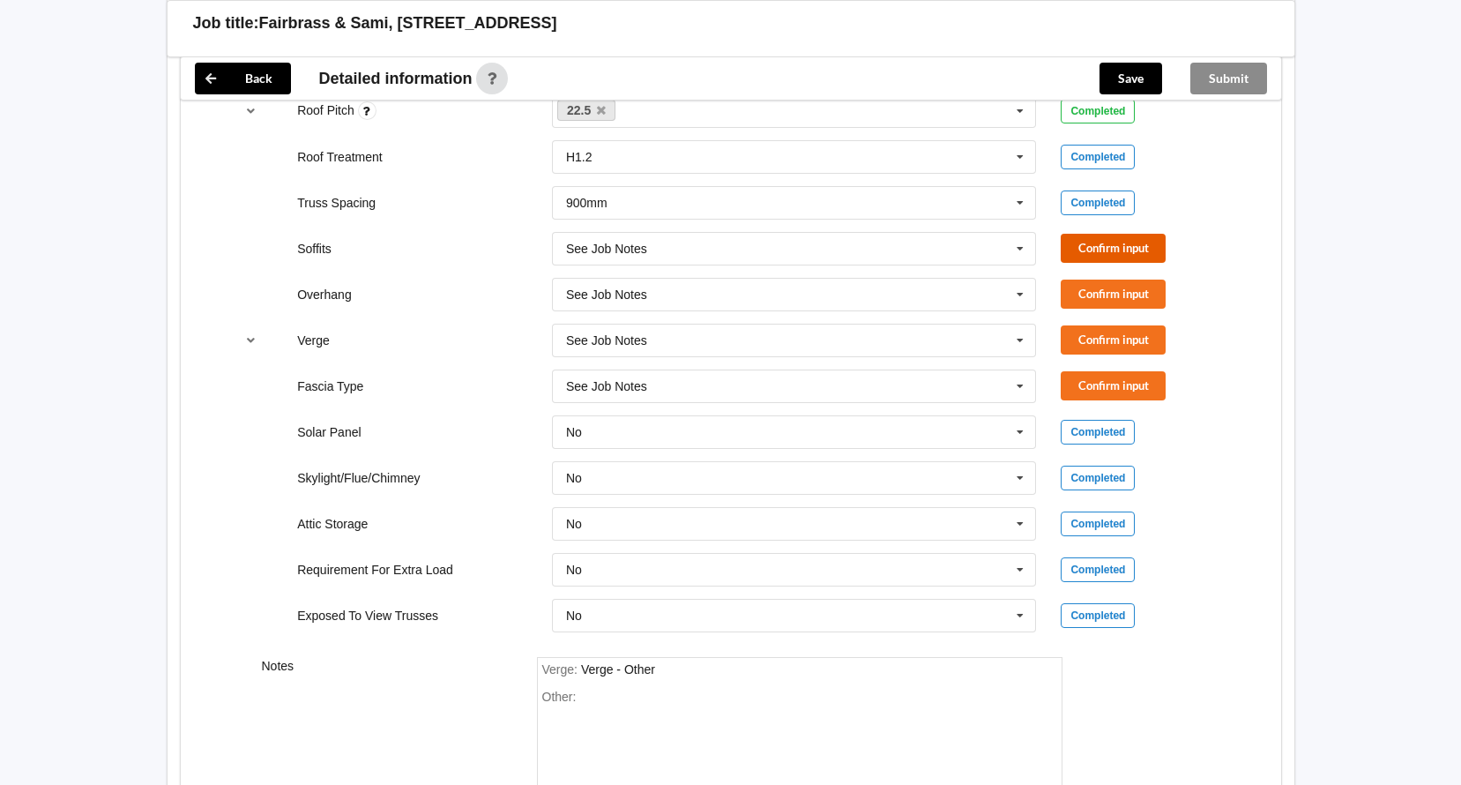
click at [1140, 242] on button "Confirm input" at bounding box center [1113, 248] width 105 height 29
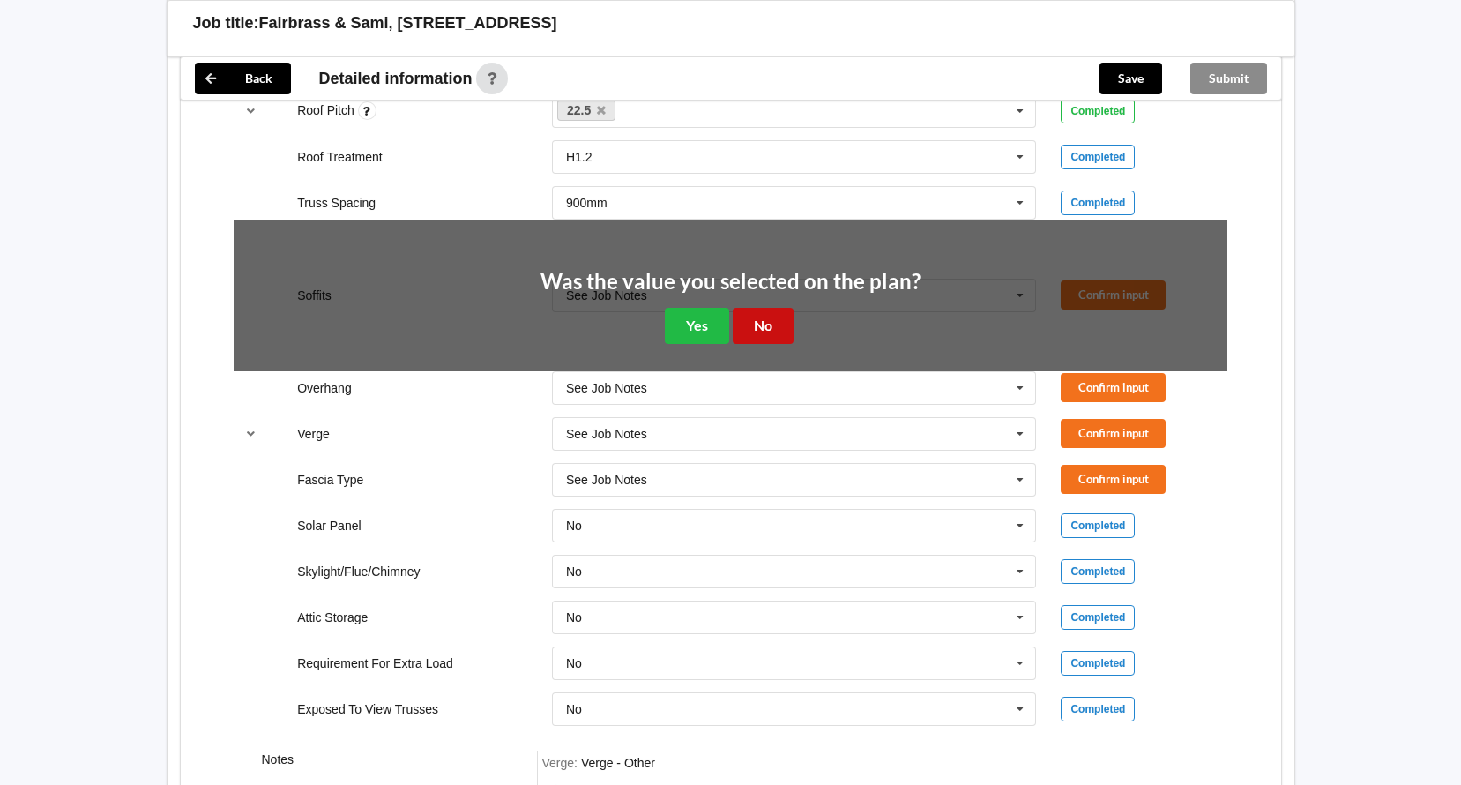
click at [785, 330] on button "No" at bounding box center [763, 326] width 61 height 36
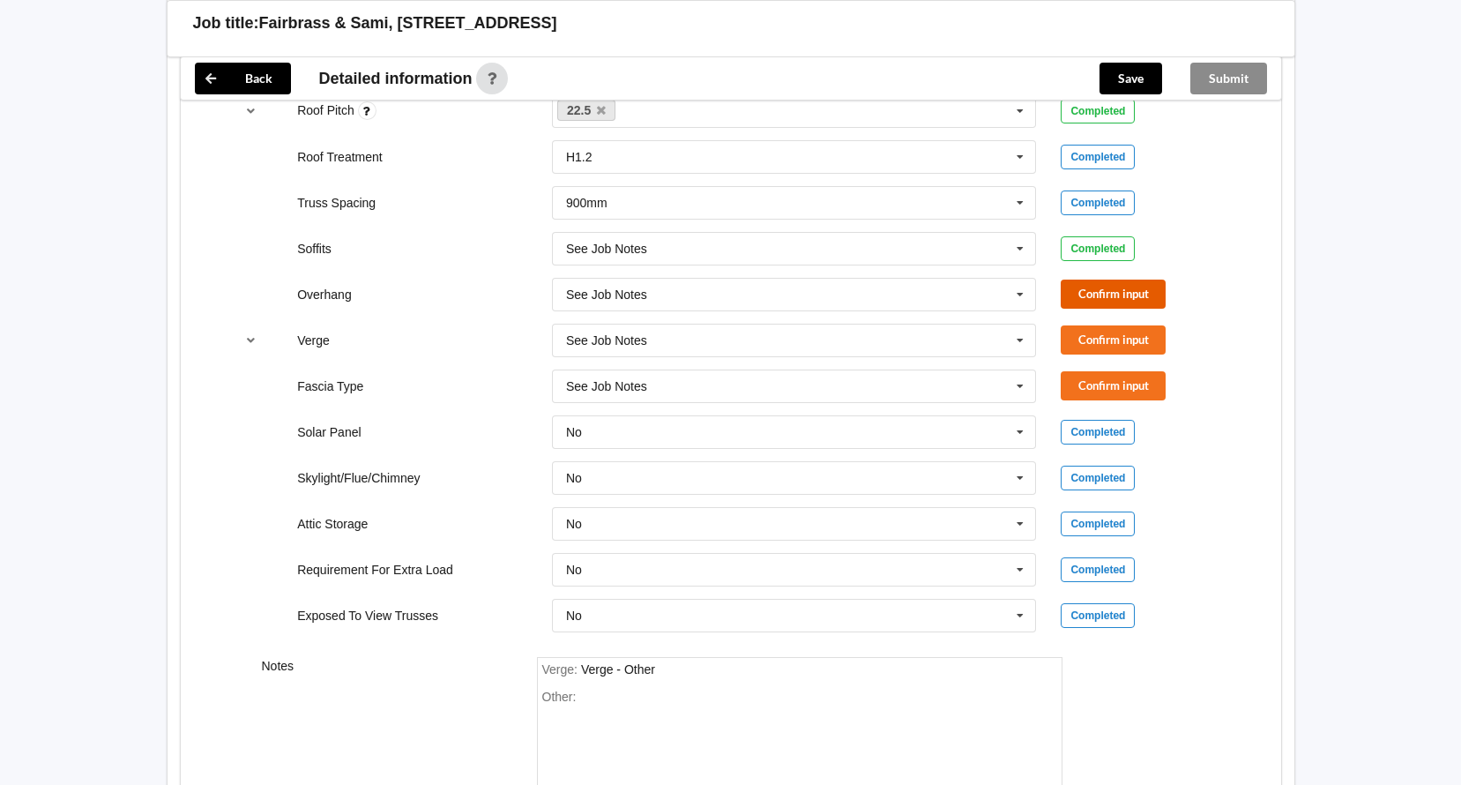
click at [1116, 292] on button "Confirm input" at bounding box center [1113, 293] width 105 height 29
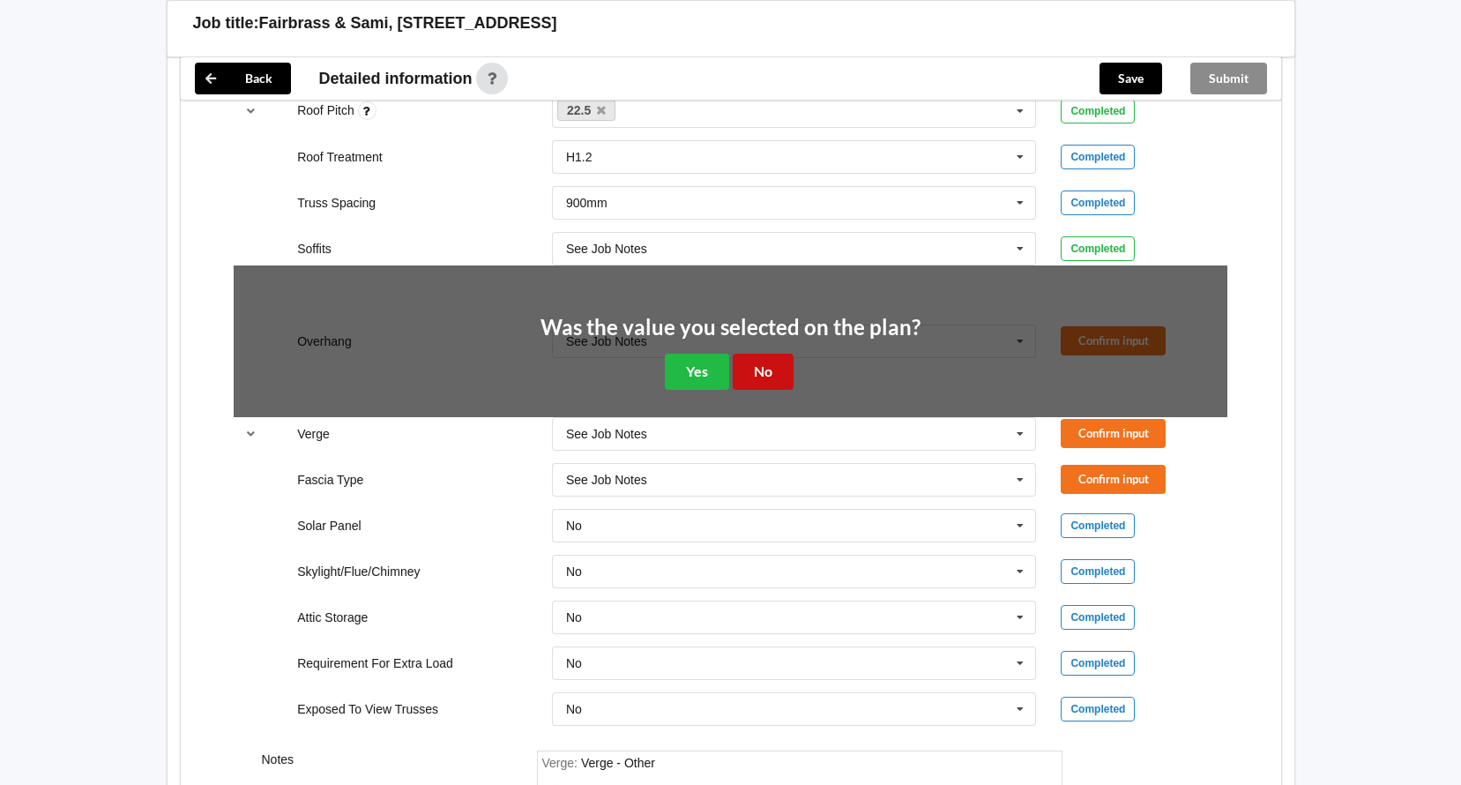
click at [769, 373] on button "No" at bounding box center [763, 372] width 61 height 36
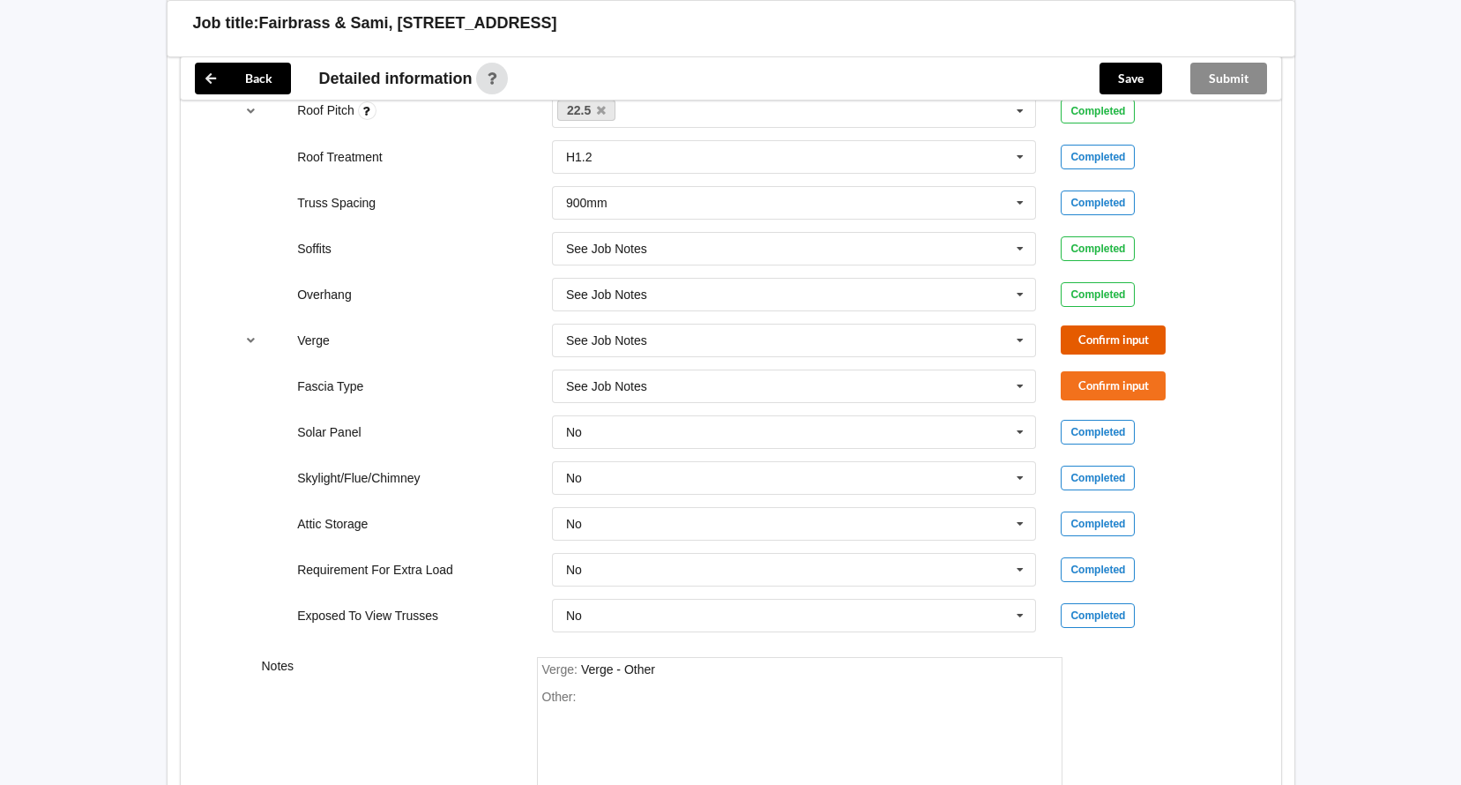
click at [1110, 341] on button "Confirm input" at bounding box center [1113, 339] width 105 height 29
click at [1078, 378] on button "Confirm input" at bounding box center [1113, 385] width 105 height 29
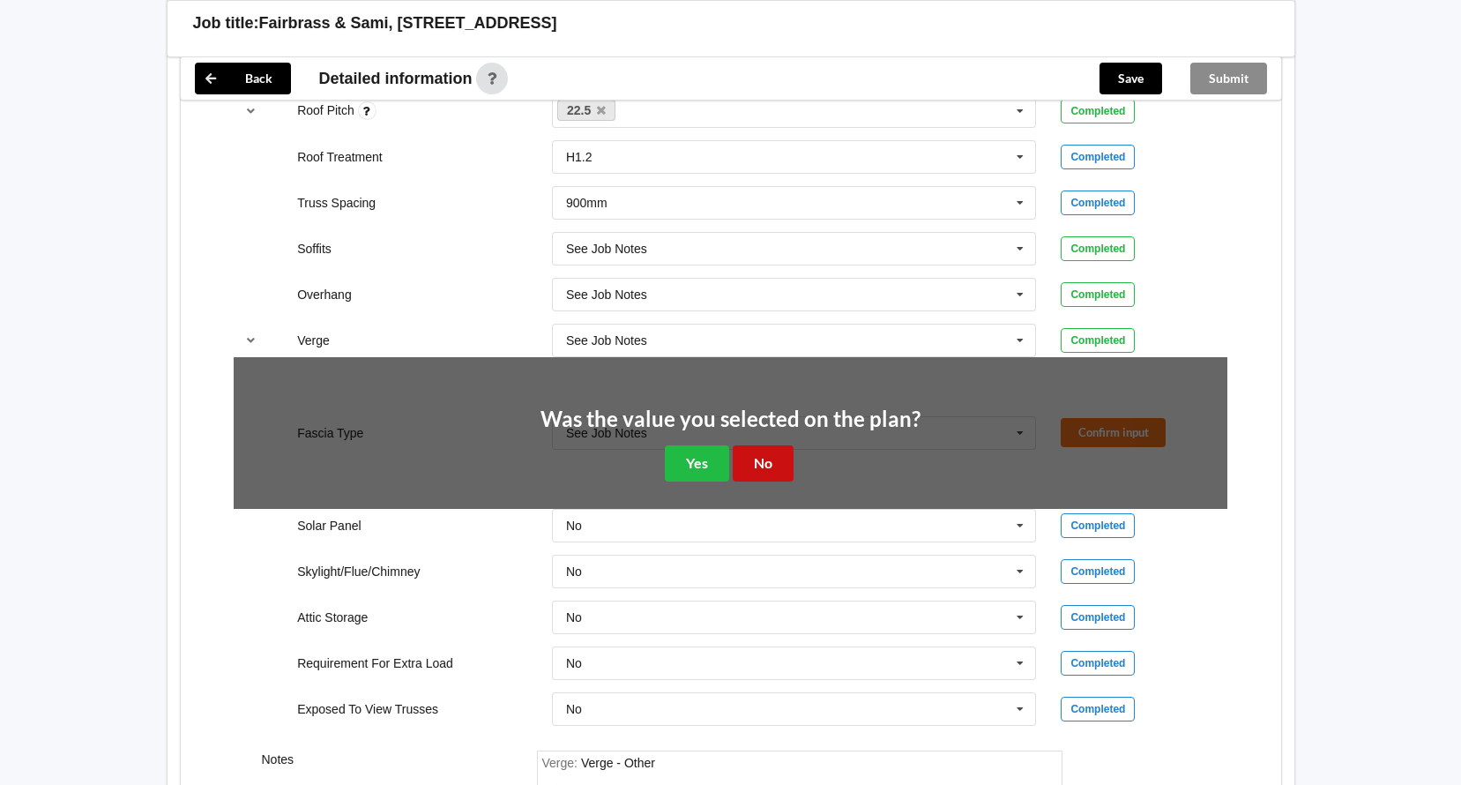
click at [762, 456] on button "No" at bounding box center [763, 463] width 61 height 36
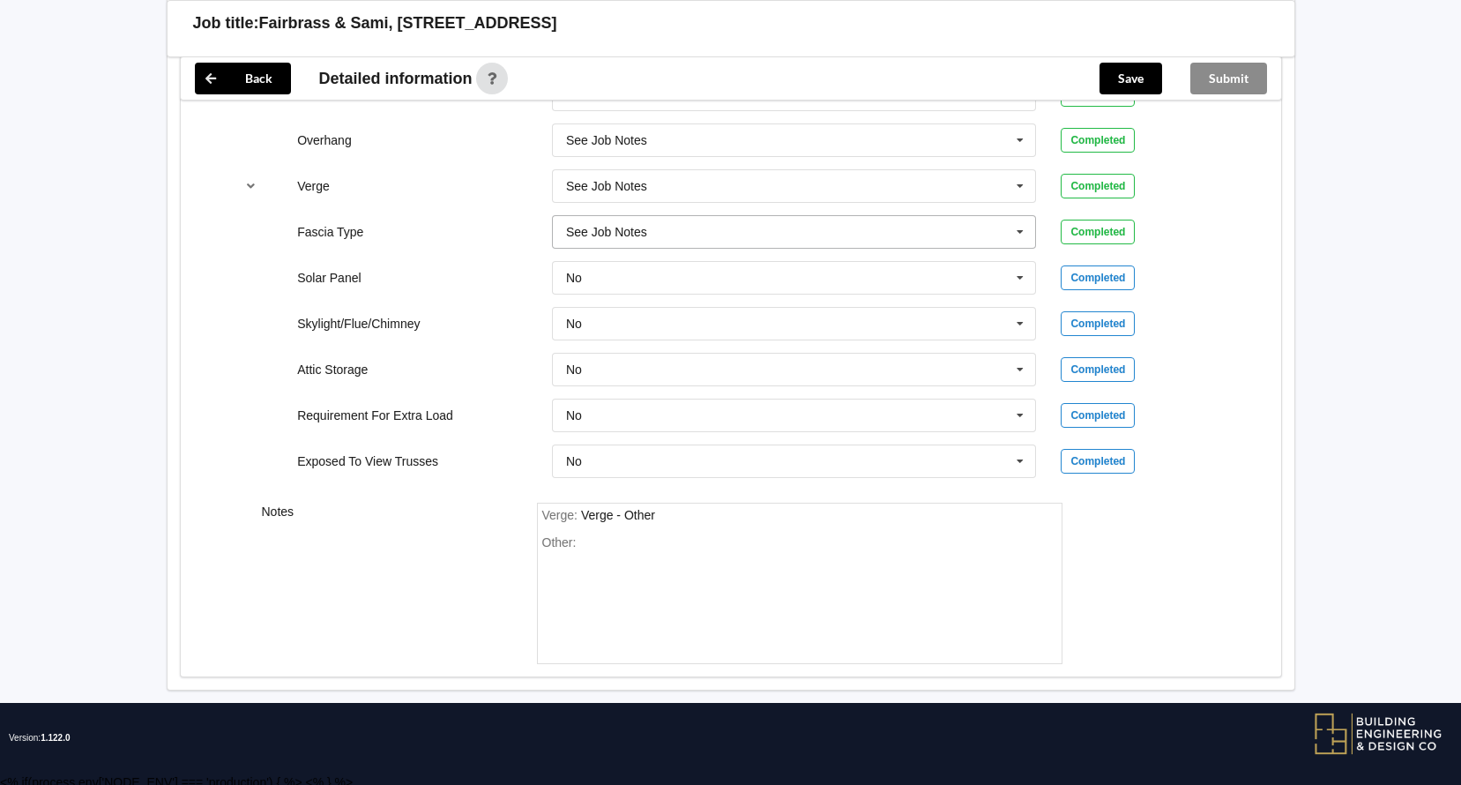
scroll to position [1482, 0]
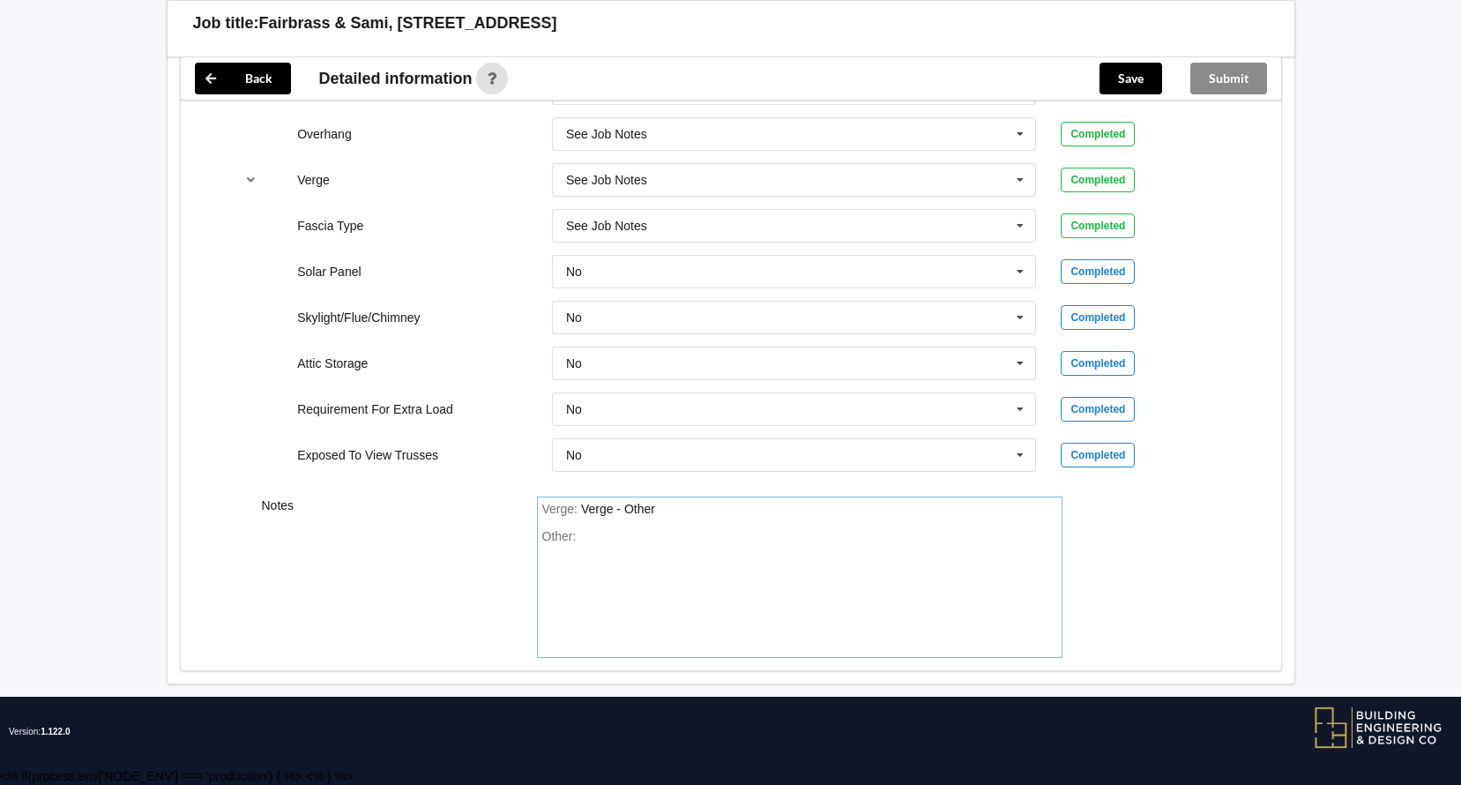
click at [686, 532] on div "Other:" at bounding box center [799, 590] width 515 height 123
click at [1226, 528] on div "Notes Verge : Verge - Other Other: As per plans" at bounding box center [731, 577] width 1100 height 187
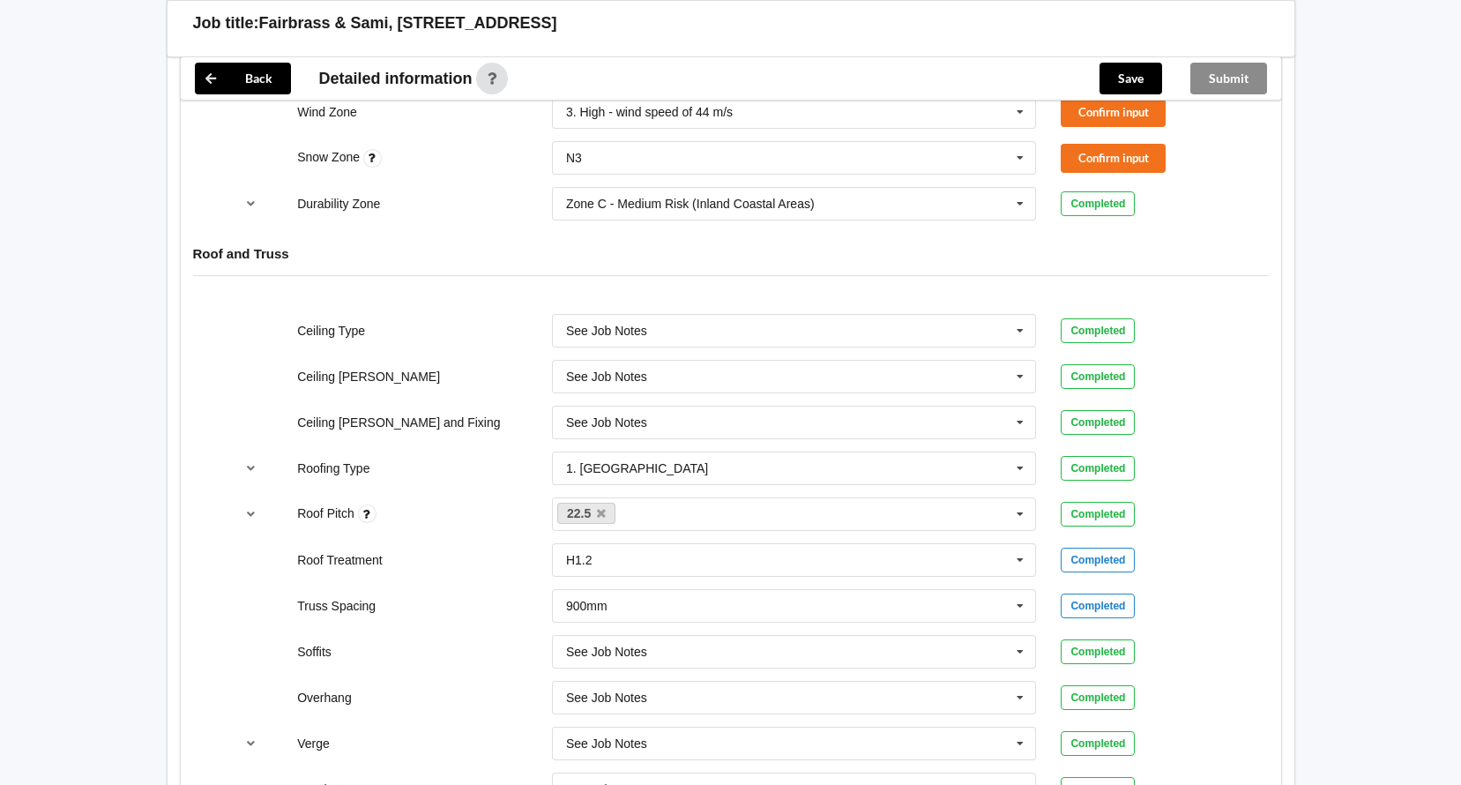
scroll to position [424, 0]
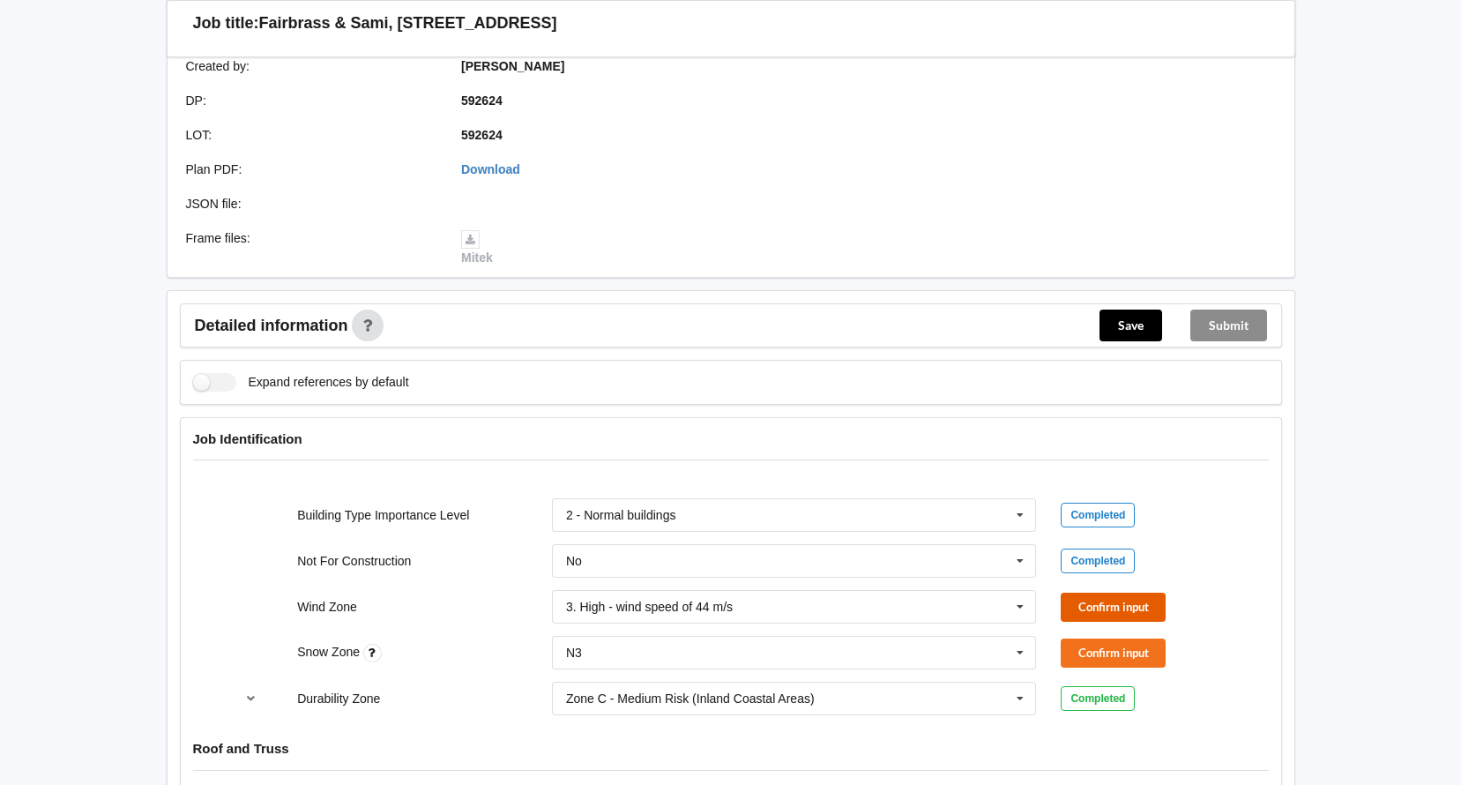
click at [1115, 604] on button "Confirm input" at bounding box center [1113, 606] width 105 height 29
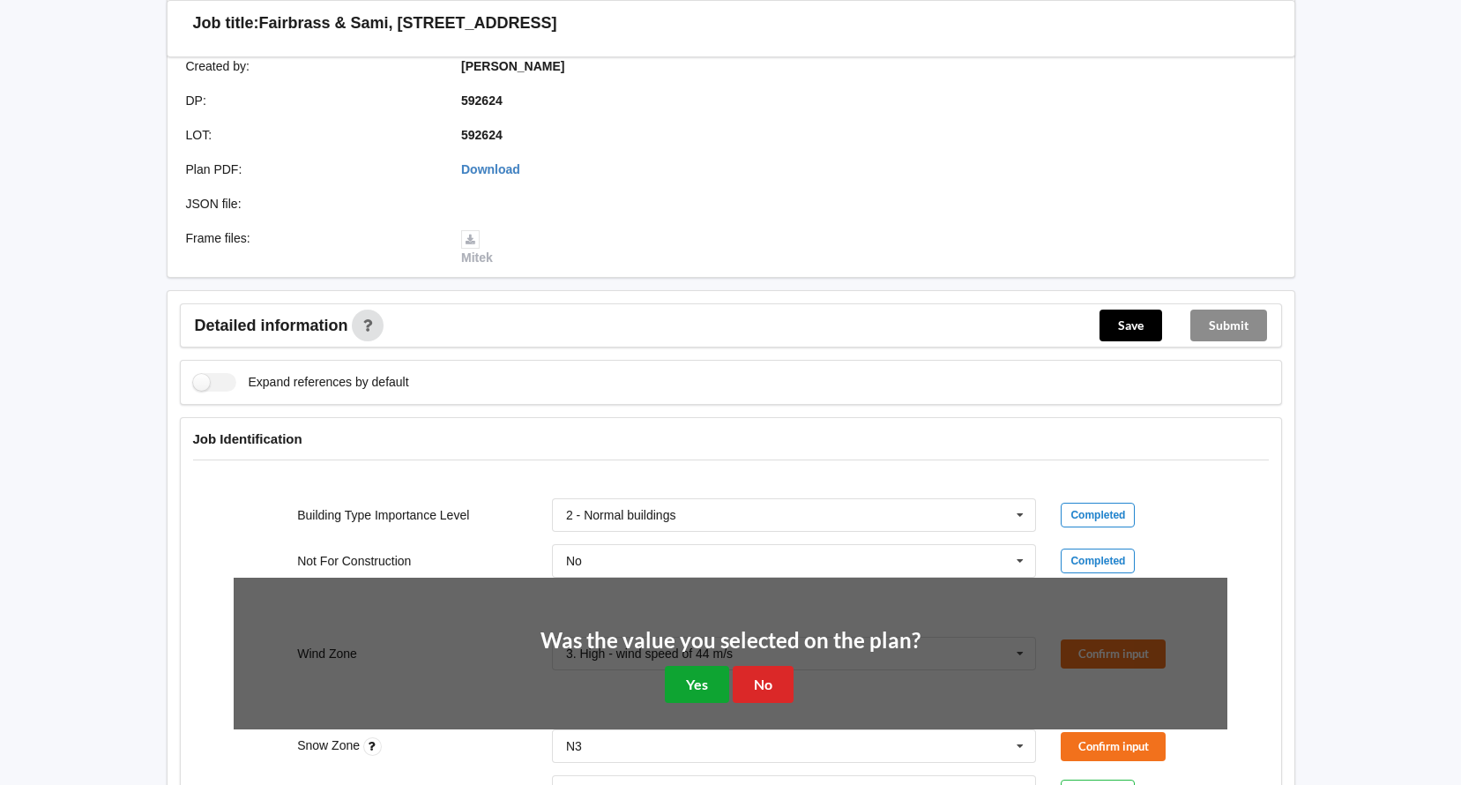
click at [685, 688] on button "Yes" at bounding box center [697, 684] width 64 height 36
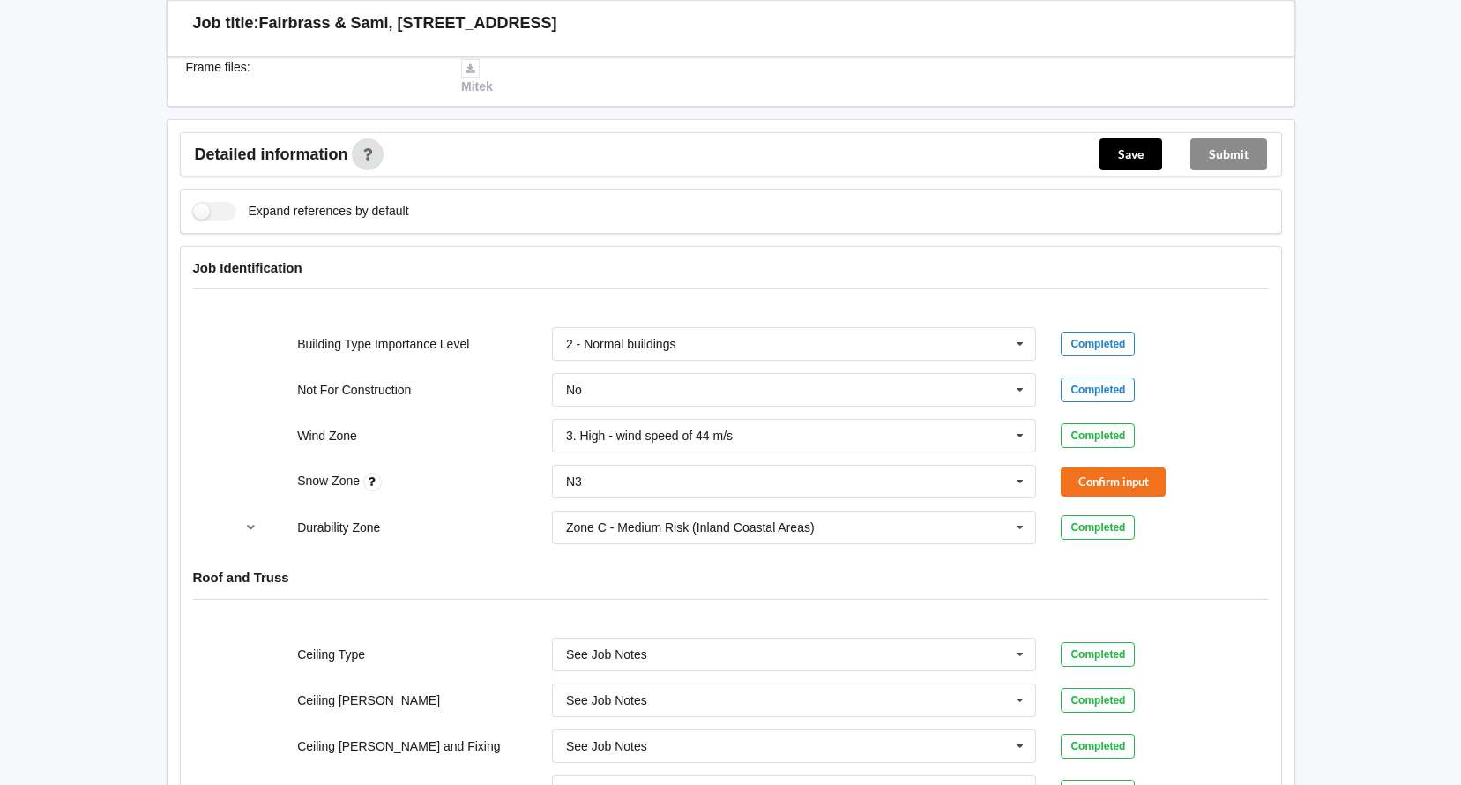
scroll to position [600, 0]
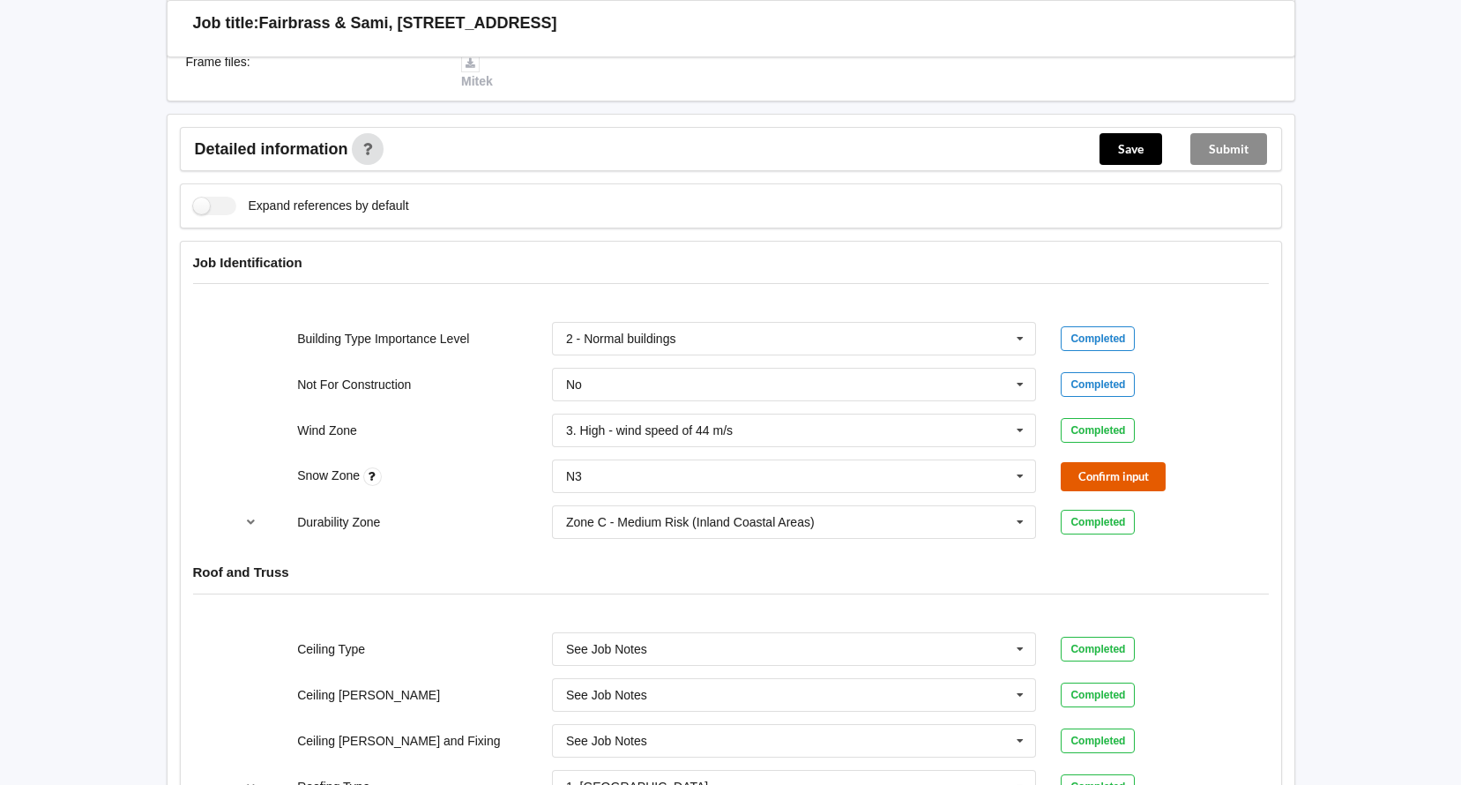
click at [1126, 475] on button "Confirm input" at bounding box center [1113, 476] width 105 height 29
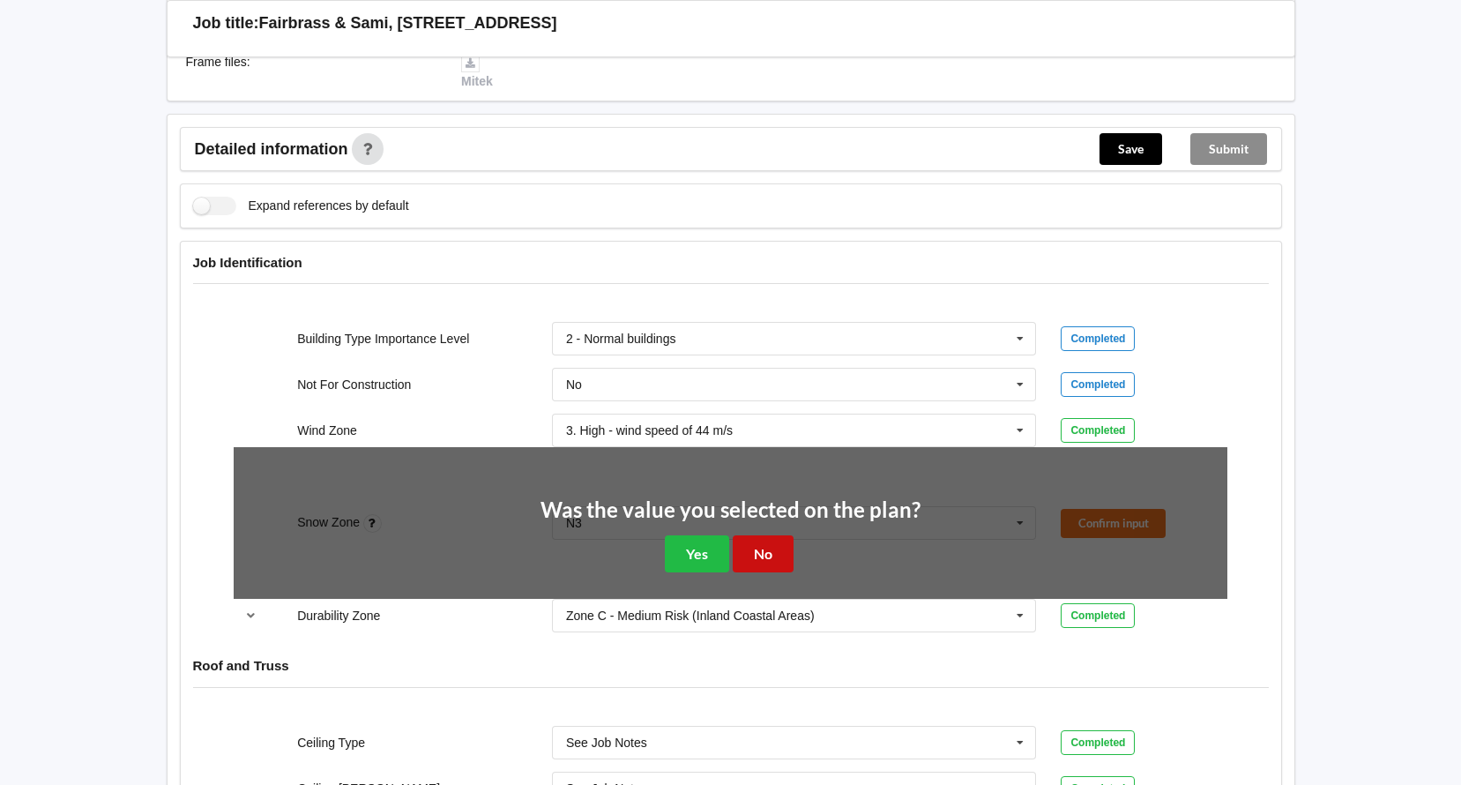
click at [780, 558] on button "No" at bounding box center [763, 553] width 61 height 36
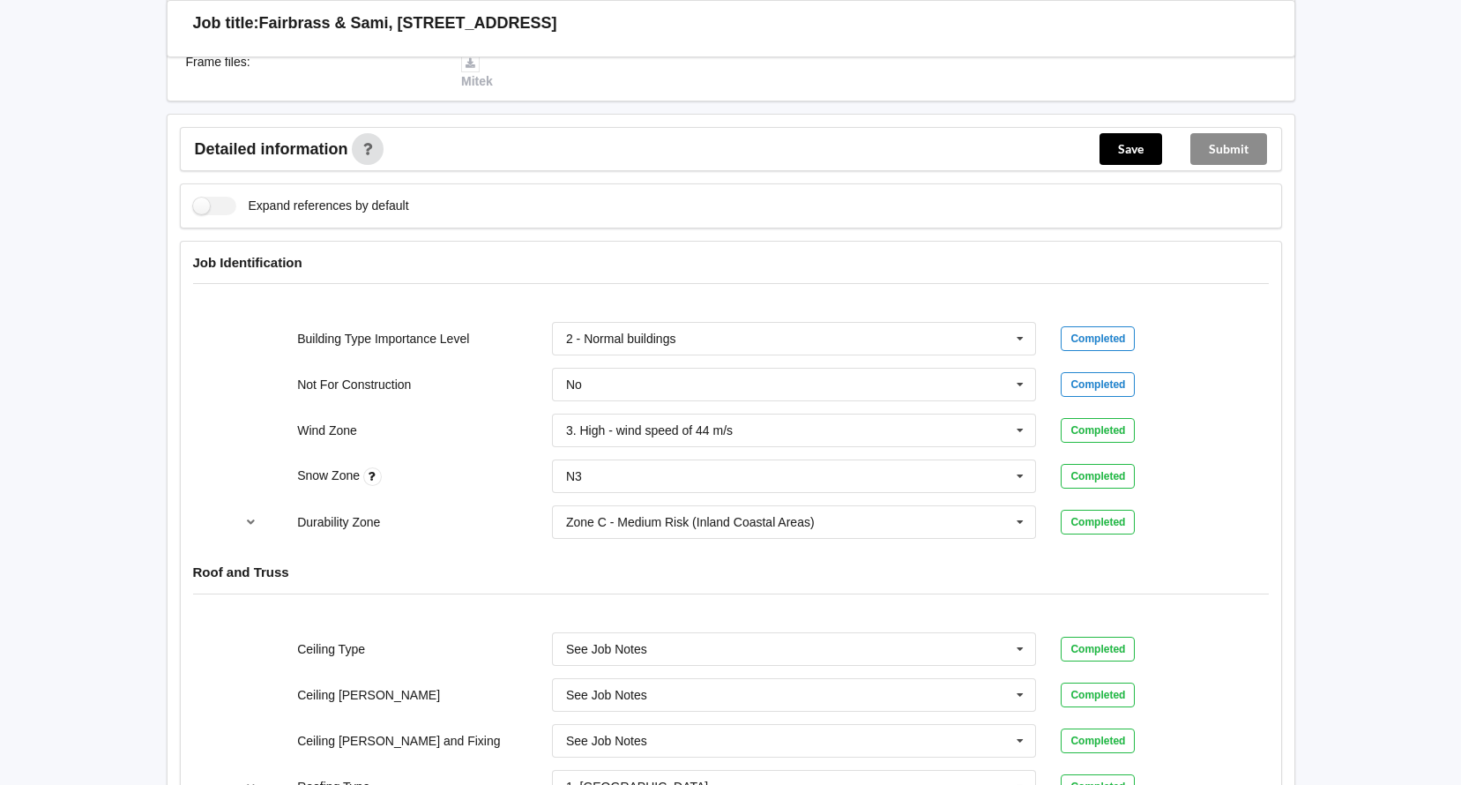
click at [1215, 472] on div "Completed" at bounding box center [1144, 476] width 167 height 25
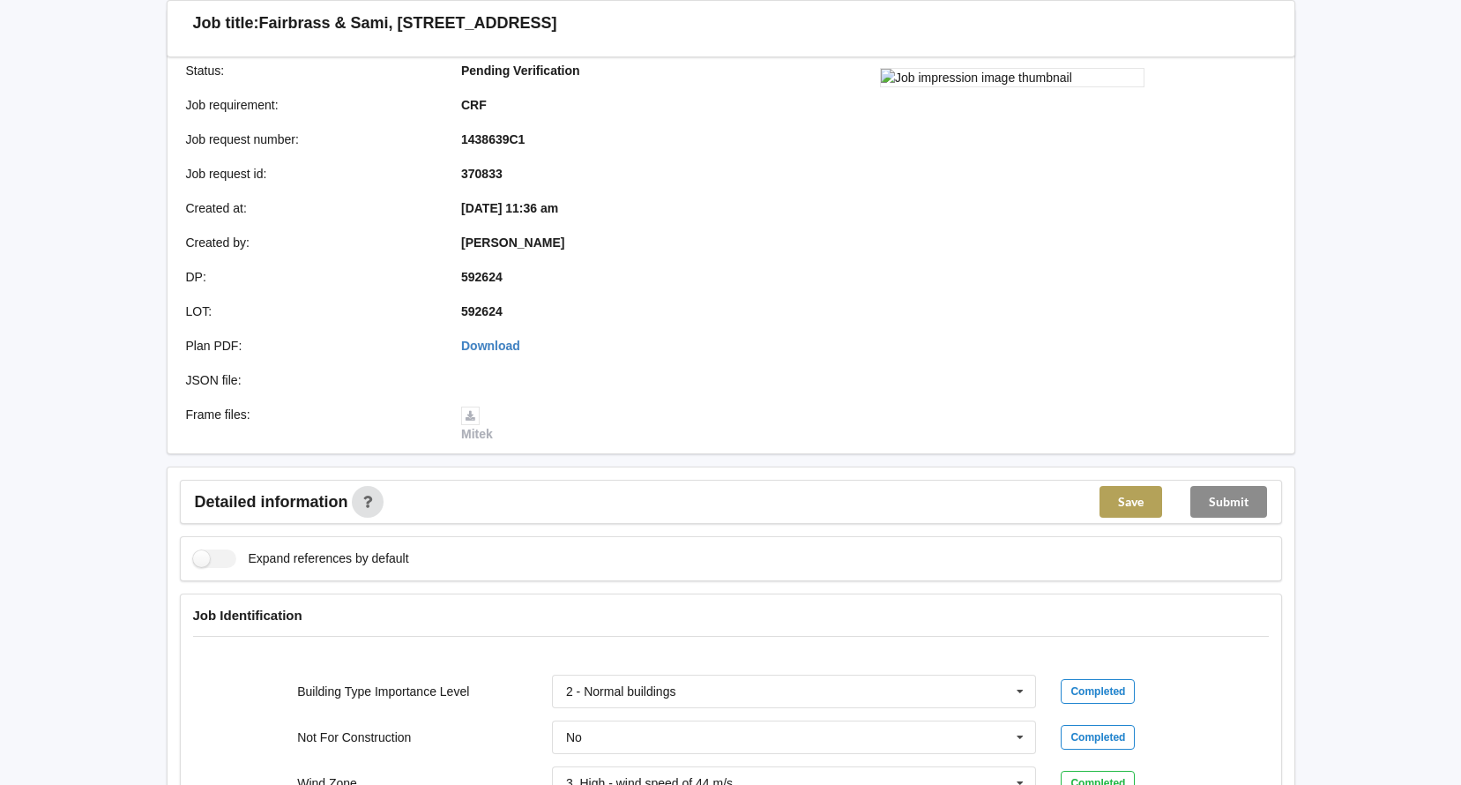
click at [1122, 495] on button "Save" at bounding box center [1130, 502] width 63 height 32
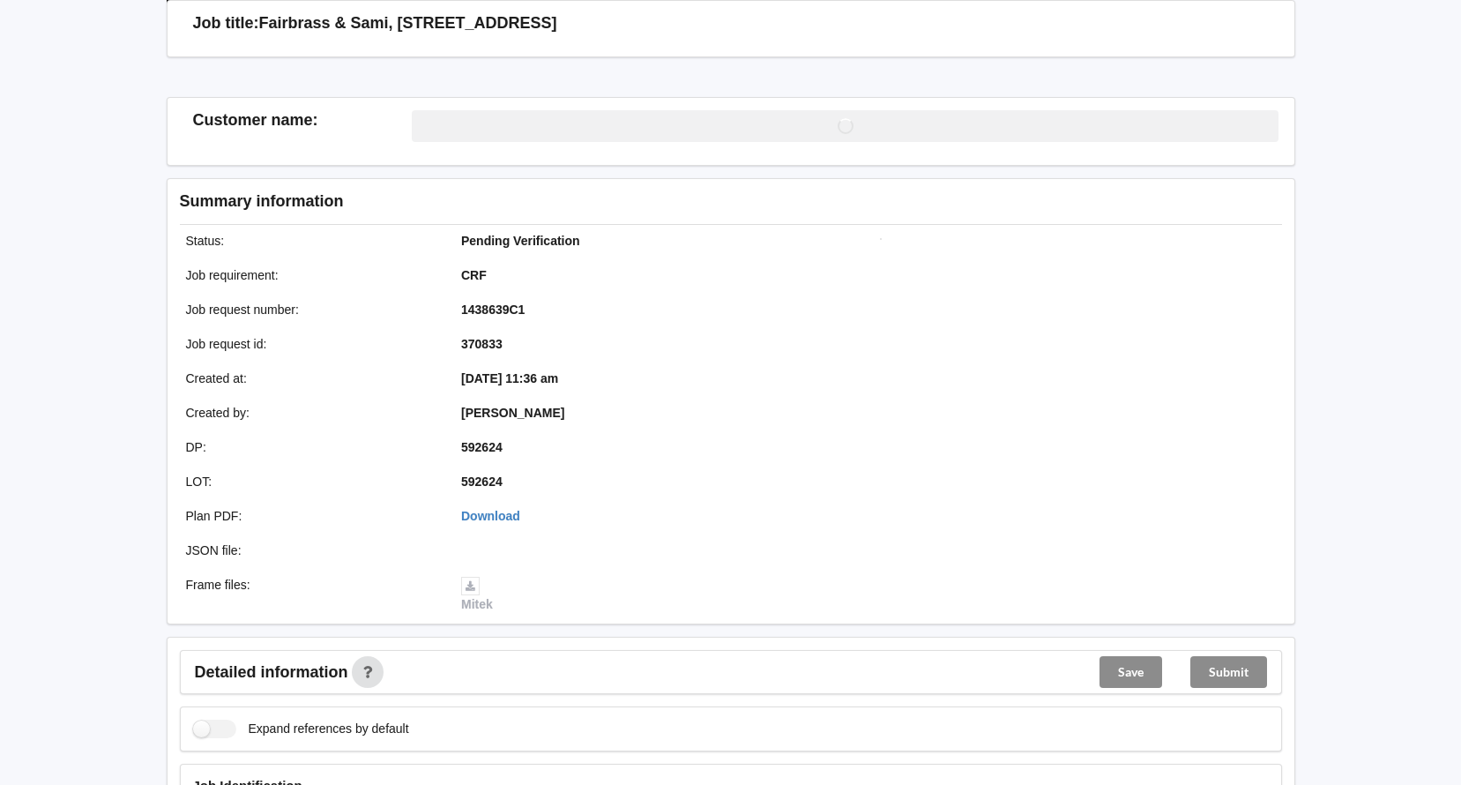
scroll to position [248, 0]
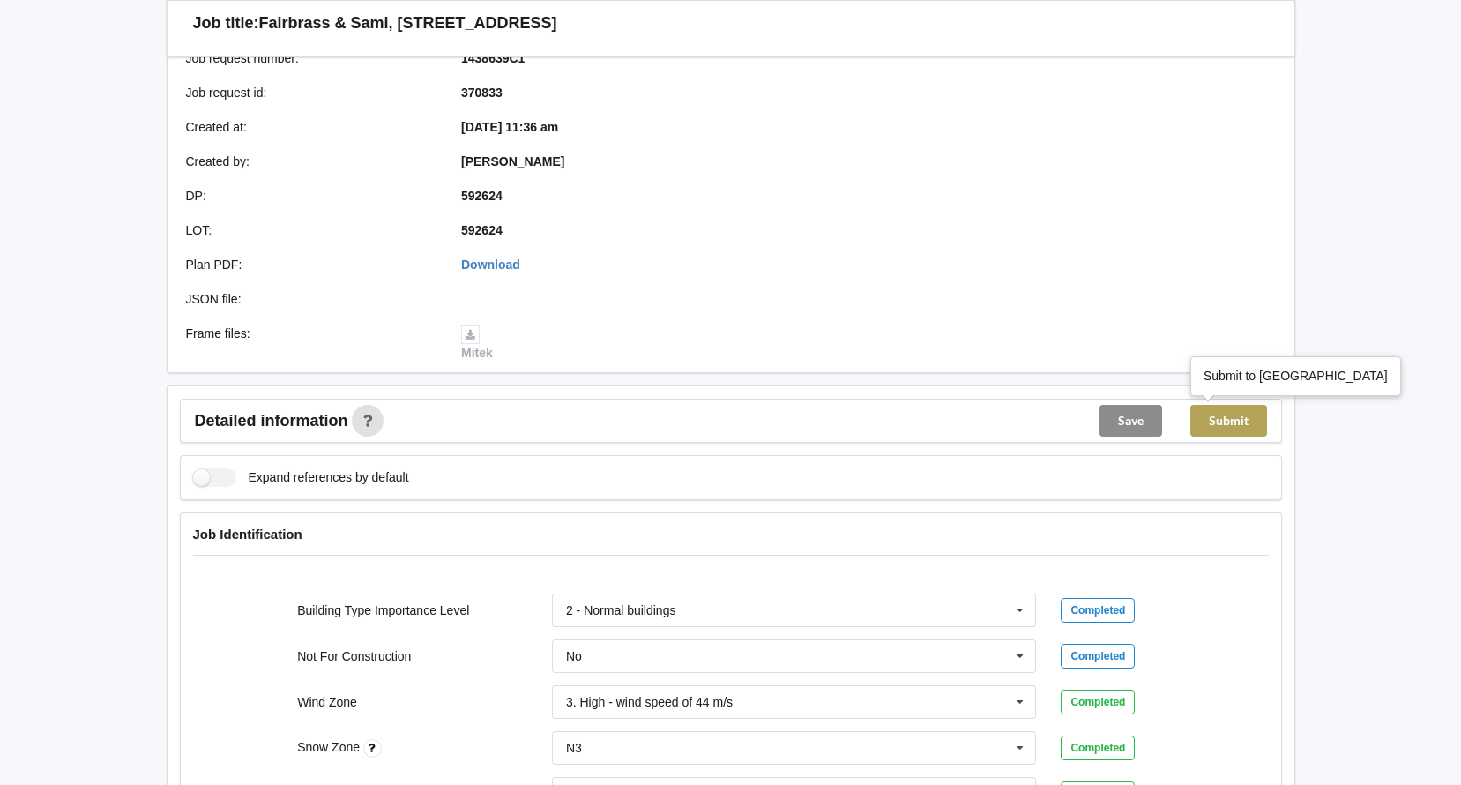
click at [1238, 411] on button "Submit" at bounding box center [1228, 421] width 77 height 32
